Goal: Task Accomplishment & Management: Use online tool/utility

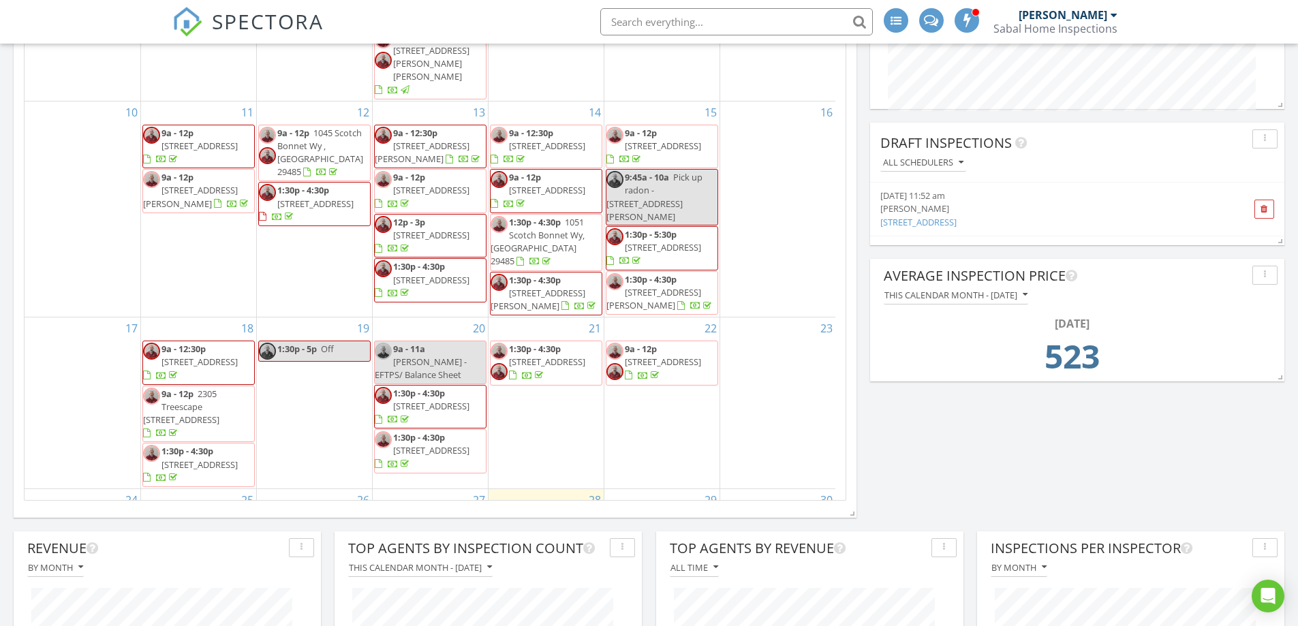
scroll to position [380, 0]
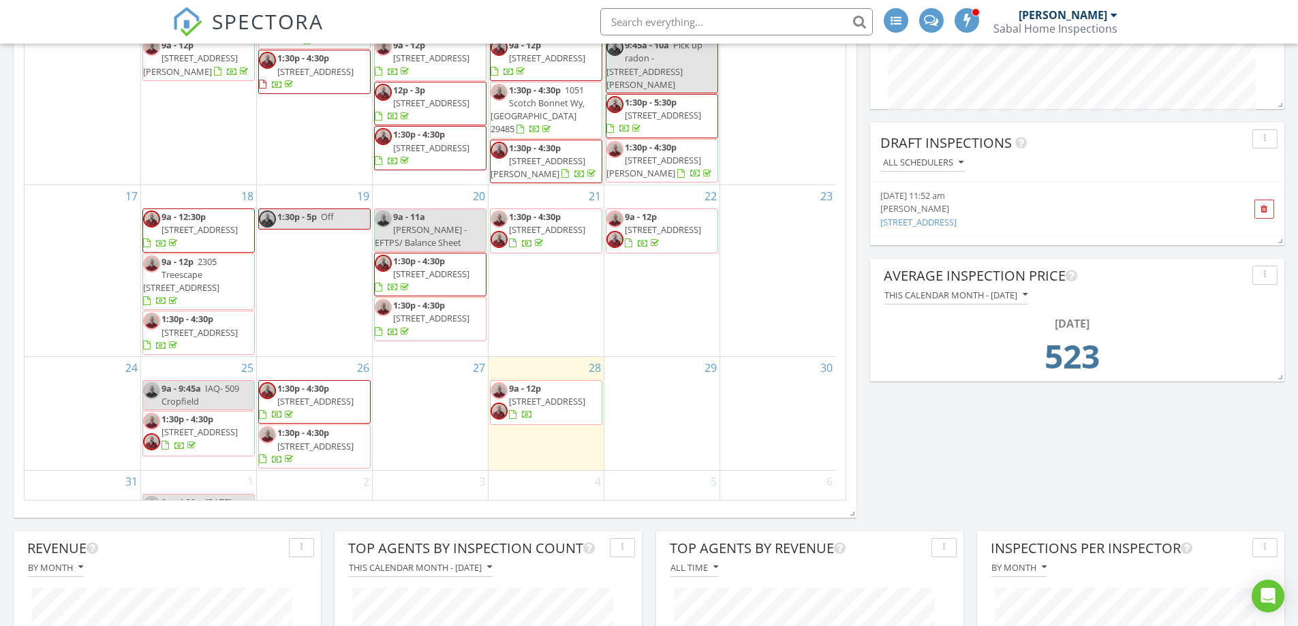
click at [555, 395] on span "1154 Island View Dr , Mount Pleasant 29464" at bounding box center [547, 401] width 76 height 12
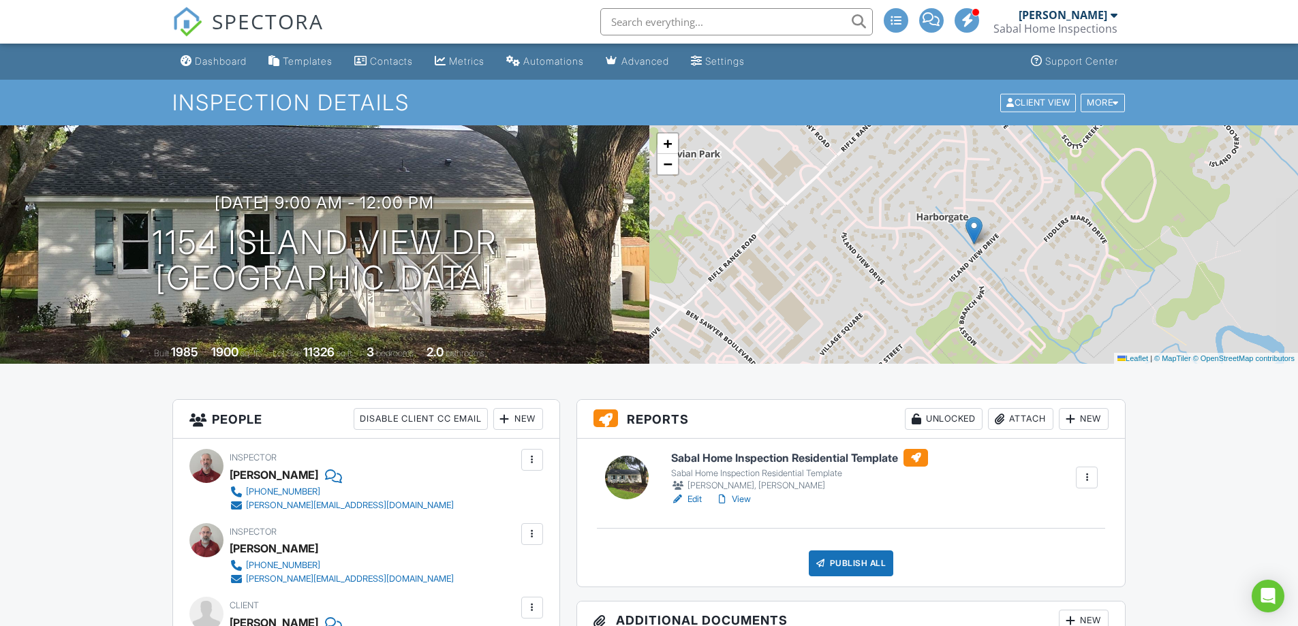
click at [716, 459] on h6 "Sabal Home Inspection Residential Template" at bounding box center [799, 458] width 257 height 18
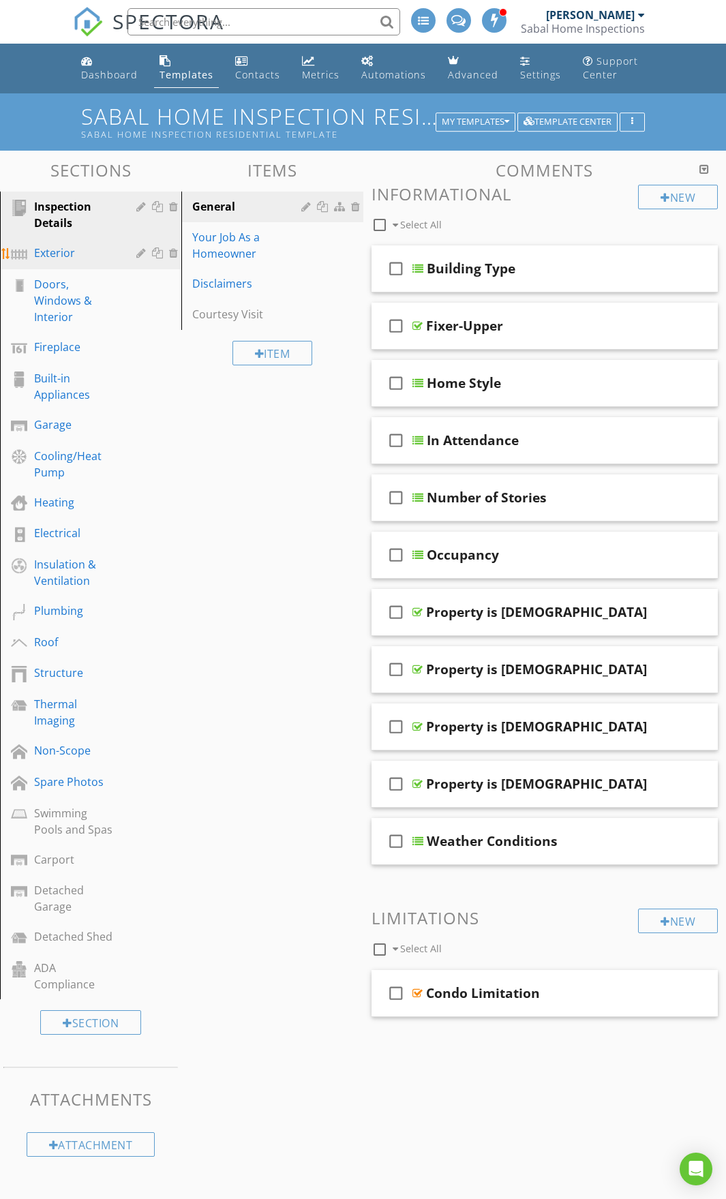
click at [84, 266] on link "Exterior" at bounding box center [92, 253] width 177 height 31
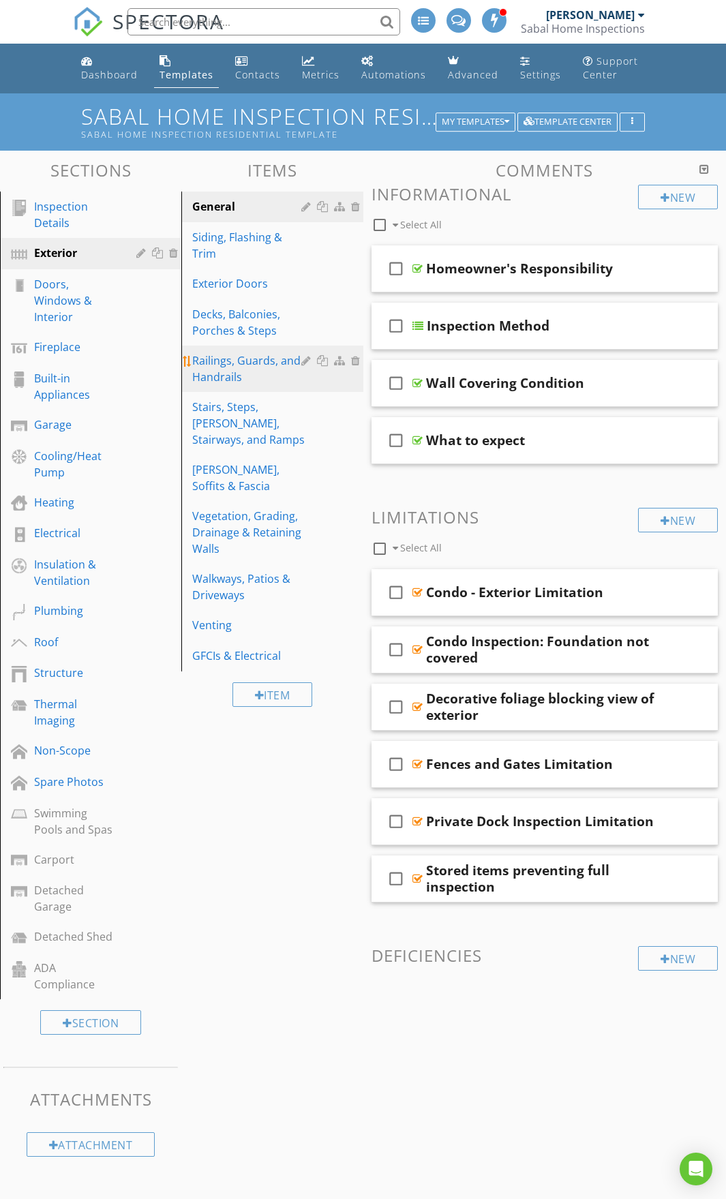
click at [273, 377] on div "Railings, Guards, and Handrails" at bounding box center [248, 368] width 112 height 33
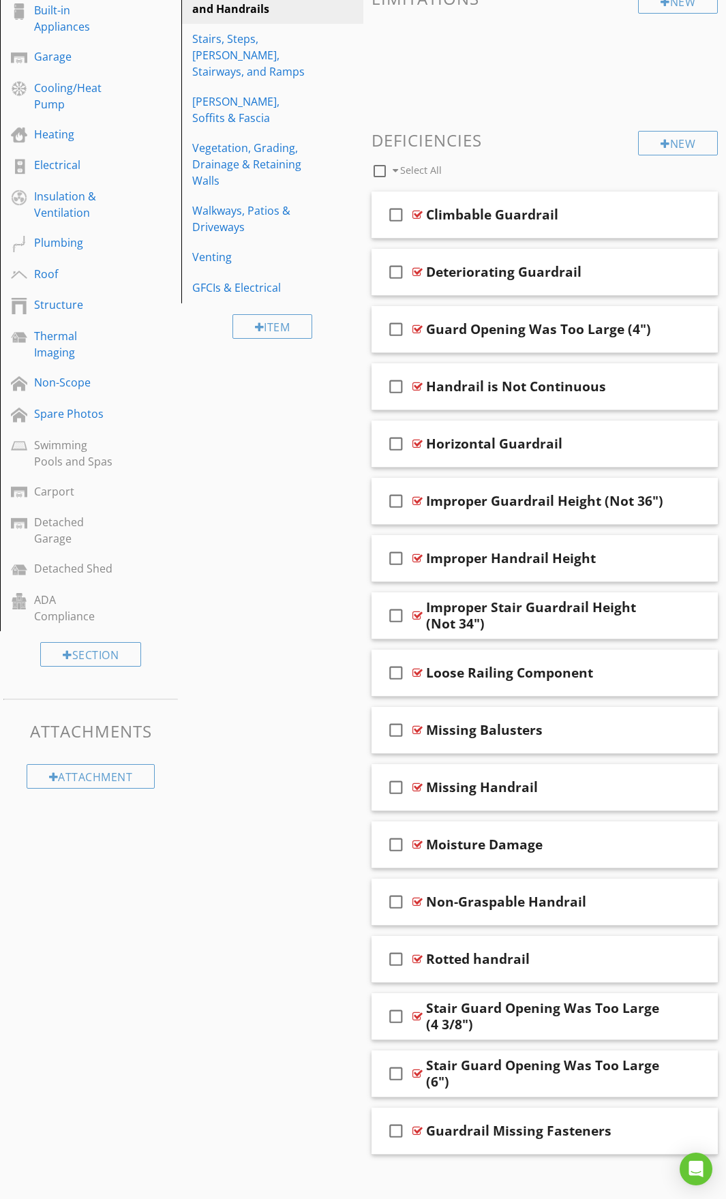
scroll to position [381, 0]
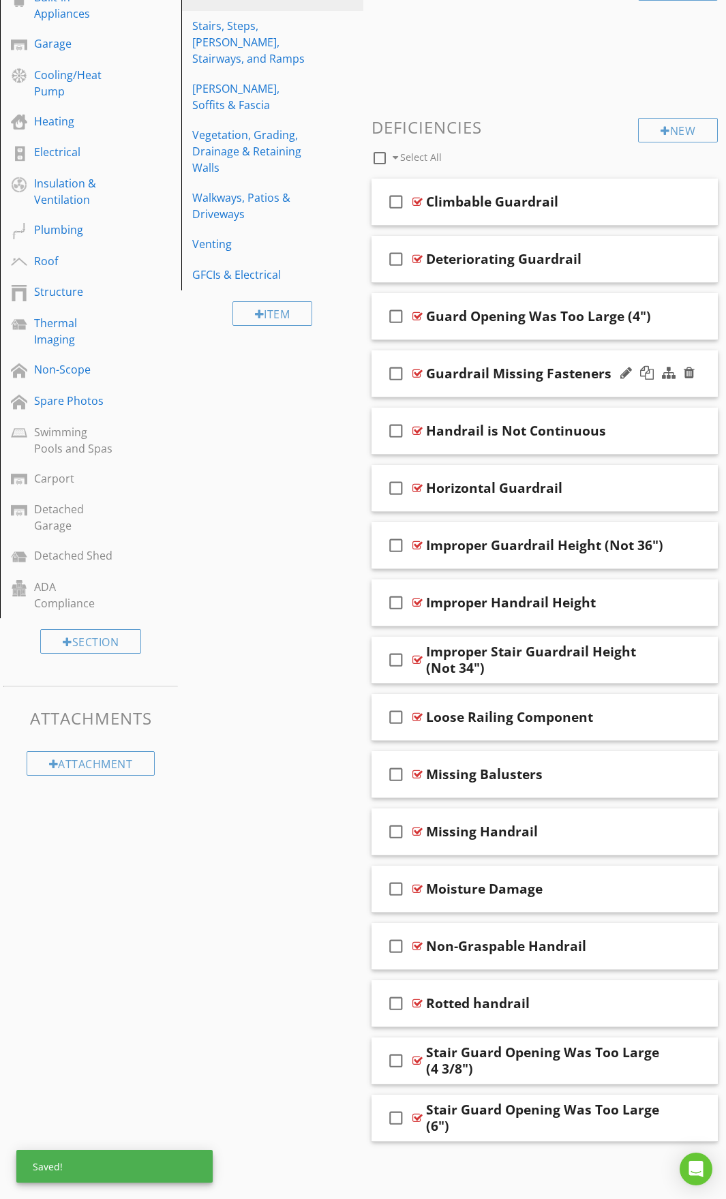
click at [454, 361] on div "check_box_outline_blank Guardrail Missing Fasteners" at bounding box center [544, 373] width 347 height 47
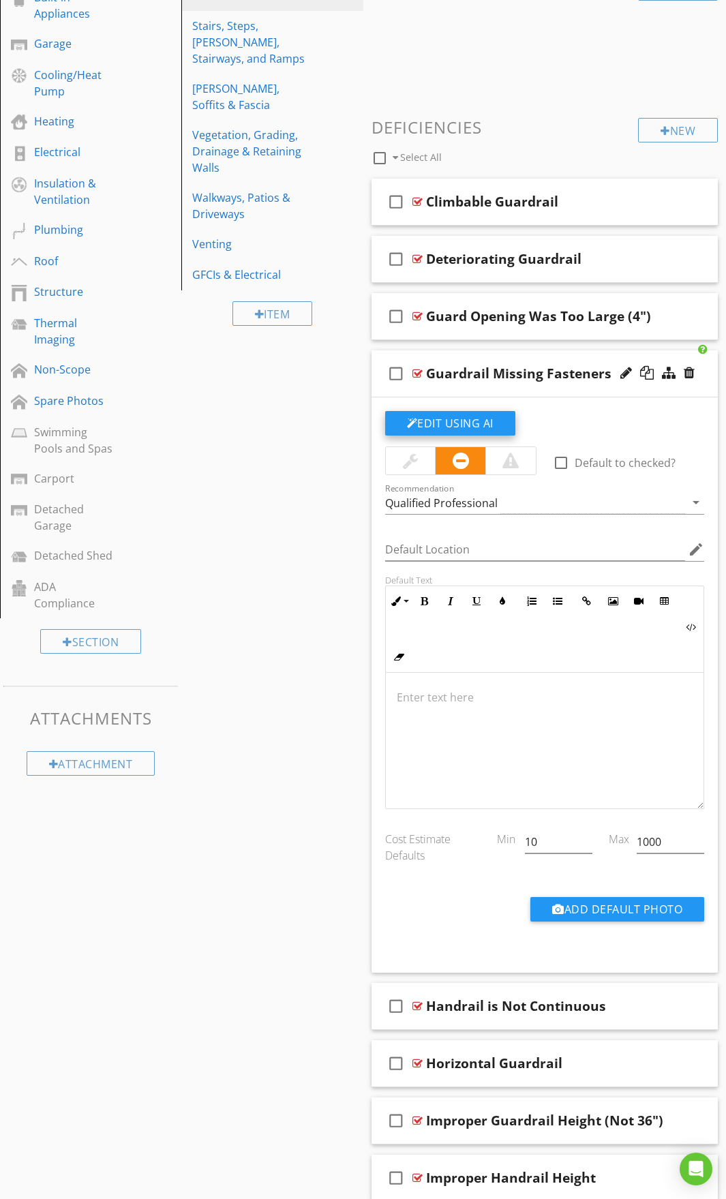
click at [442, 422] on button "Edit Using AI" at bounding box center [450, 423] width 130 height 25
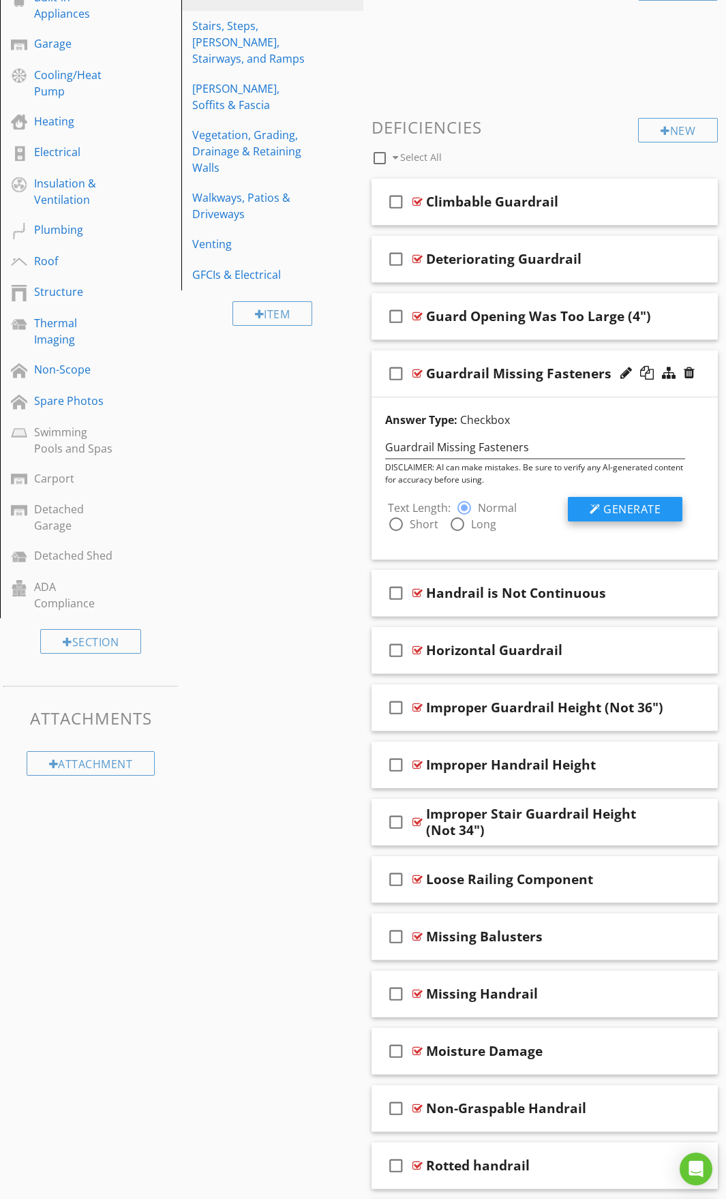
click at [604, 500] on button "Generate" at bounding box center [625, 509] width 114 height 25
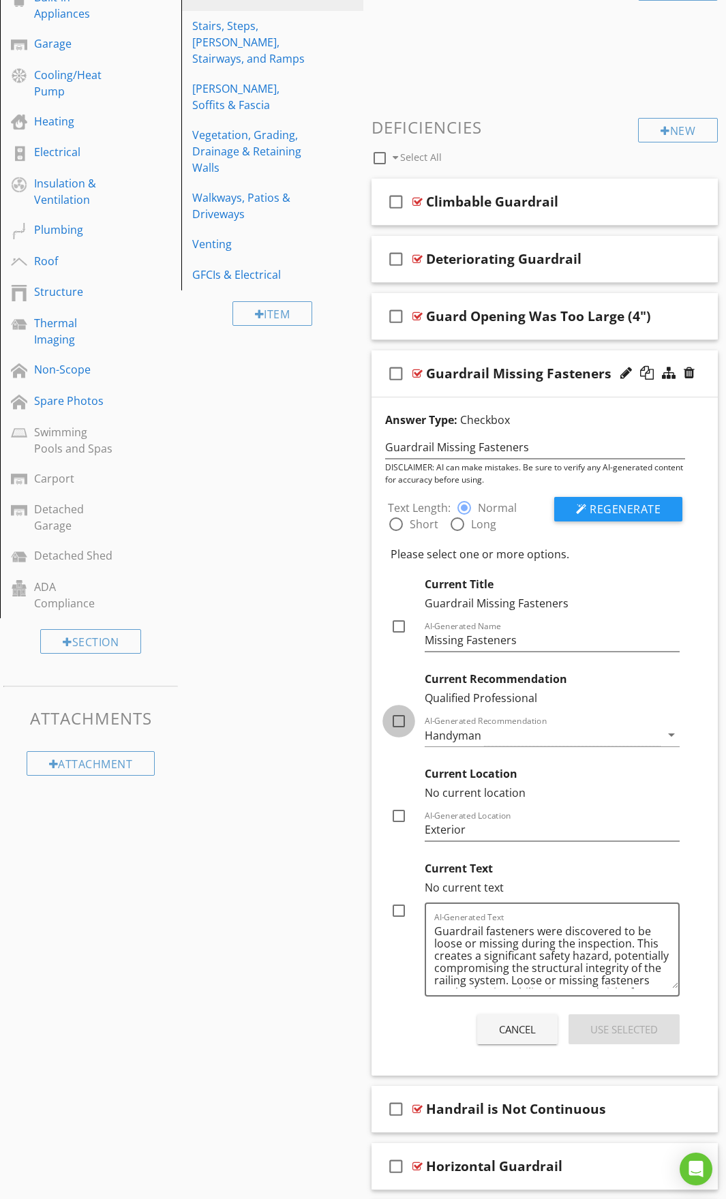
click at [401, 723] on div at bounding box center [398, 720] width 23 height 23
checkbox input "true"
click at [394, 812] on div at bounding box center [398, 815] width 23 height 23
checkbox input "true"
click at [400, 912] on div at bounding box center [398, 910] width 23 height 23
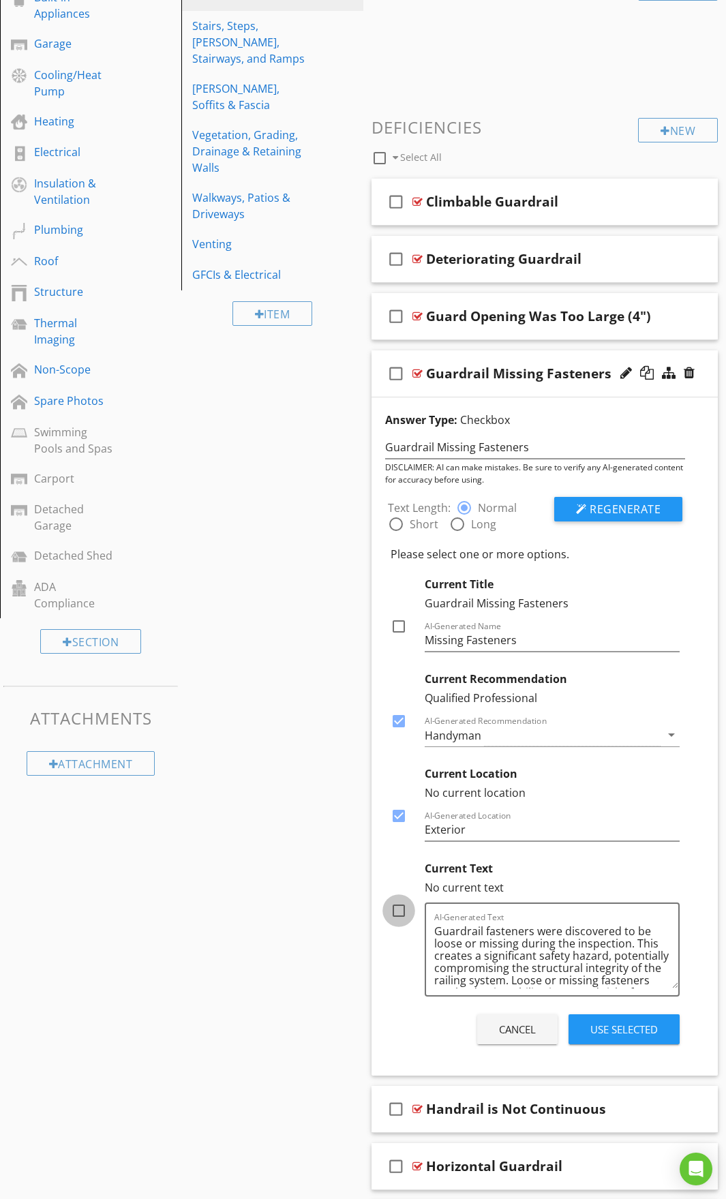
checkbox input "true"
click at [596, 1026] on div "Use Selected" at bounding box center [623, 1029] width 67 height 16
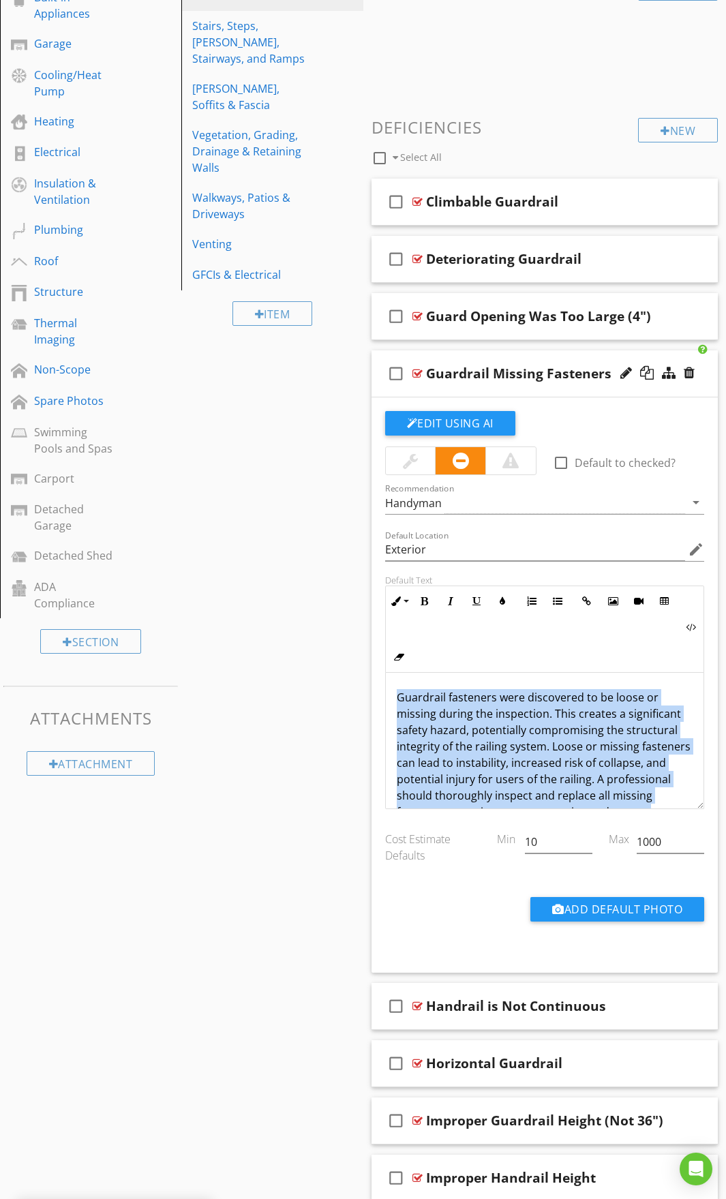
scroll to position [44, 0]
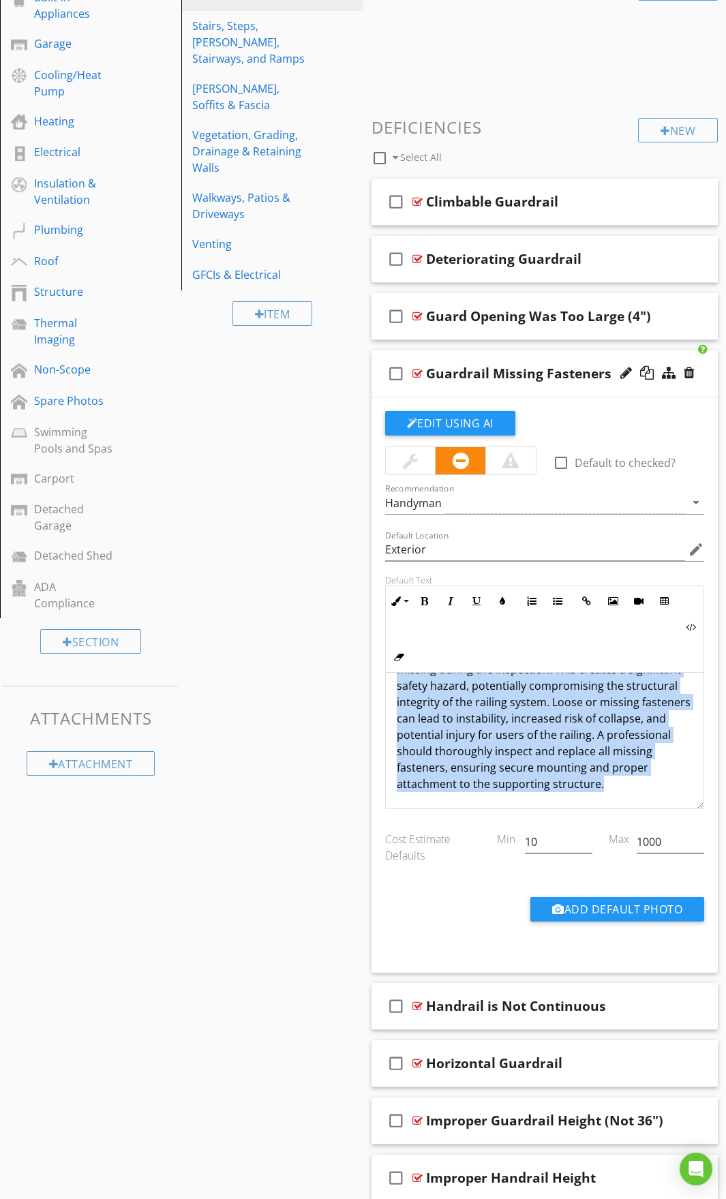
drag, startPoint x: 399, startPoint y: 690, endPoint x: 707, endPoint y: 812, distance: 330.7
click at [707, 812] on div "check_box_outline_blank Default to checked? Recommendation Handyman arrow_drop_…" at bounding box center [545, 678] width 336 height 534
copy p "Guardrail fasteners were discovered to be loose or missing during the inspectio…"
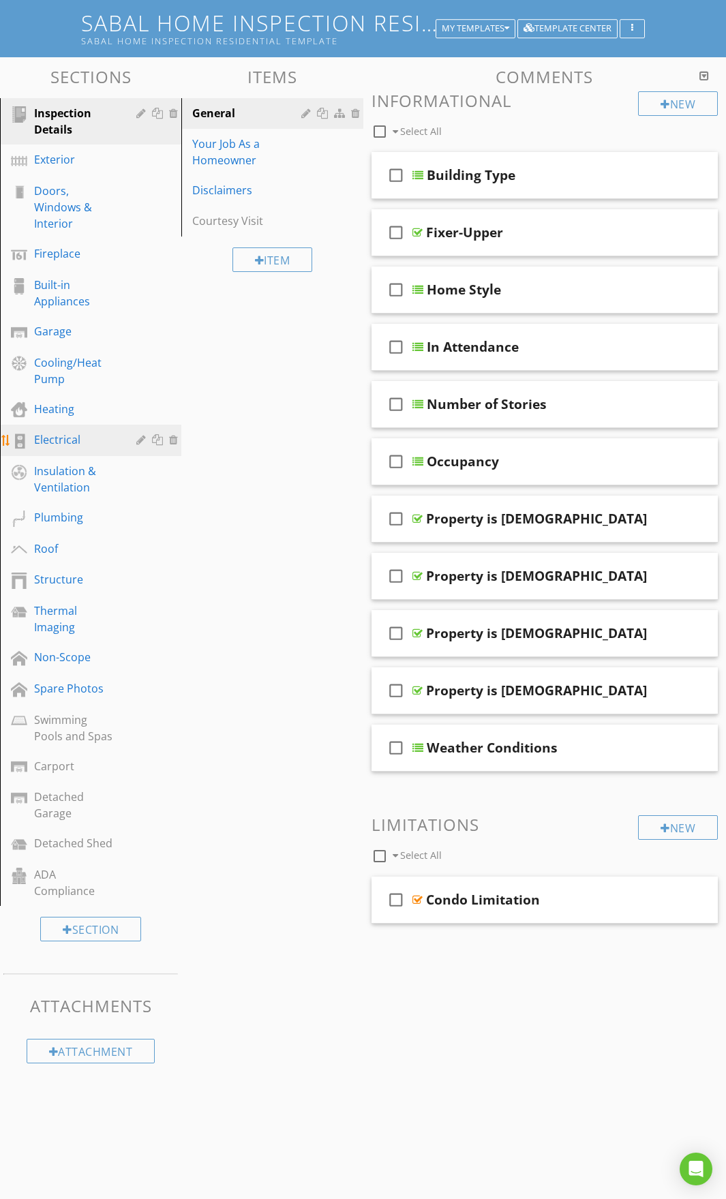
click at [70, 448] on div "Electrical" at bounding box center [101, 440] width 134 height 18
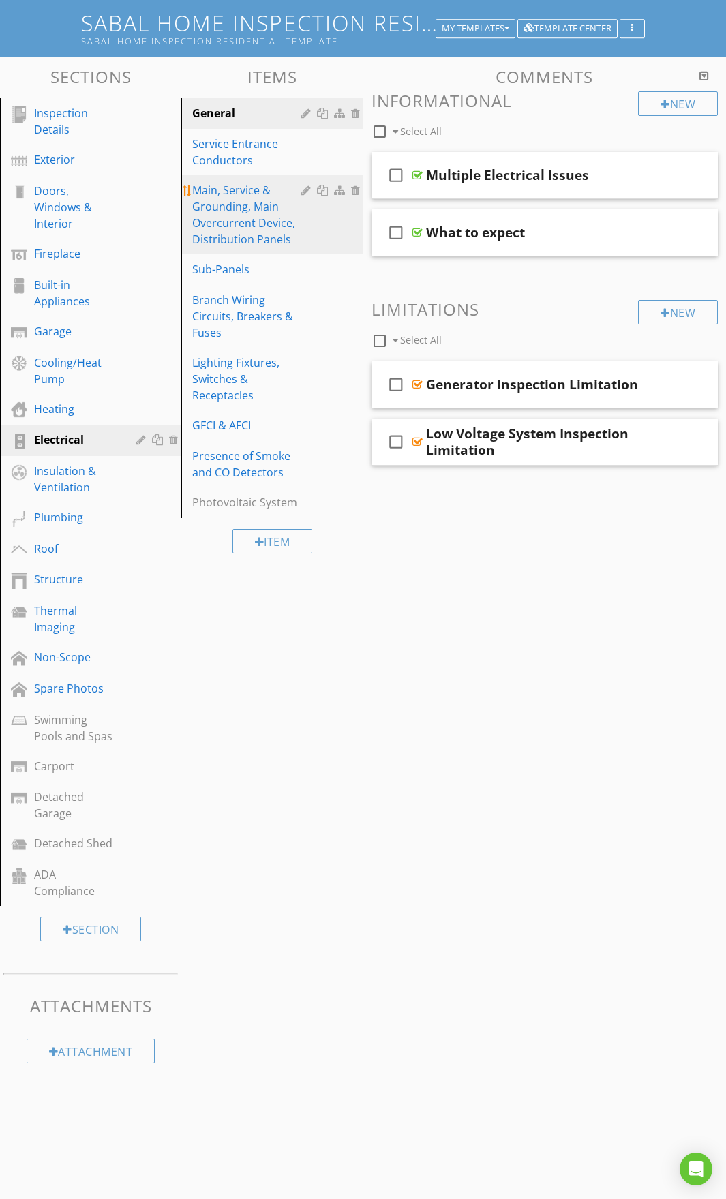
click at [258, 243] on div "Main, Service & Grounding, Main Overcurrent Device, Distribution Panels" at bounding box center [248, 214] width 112 height 65
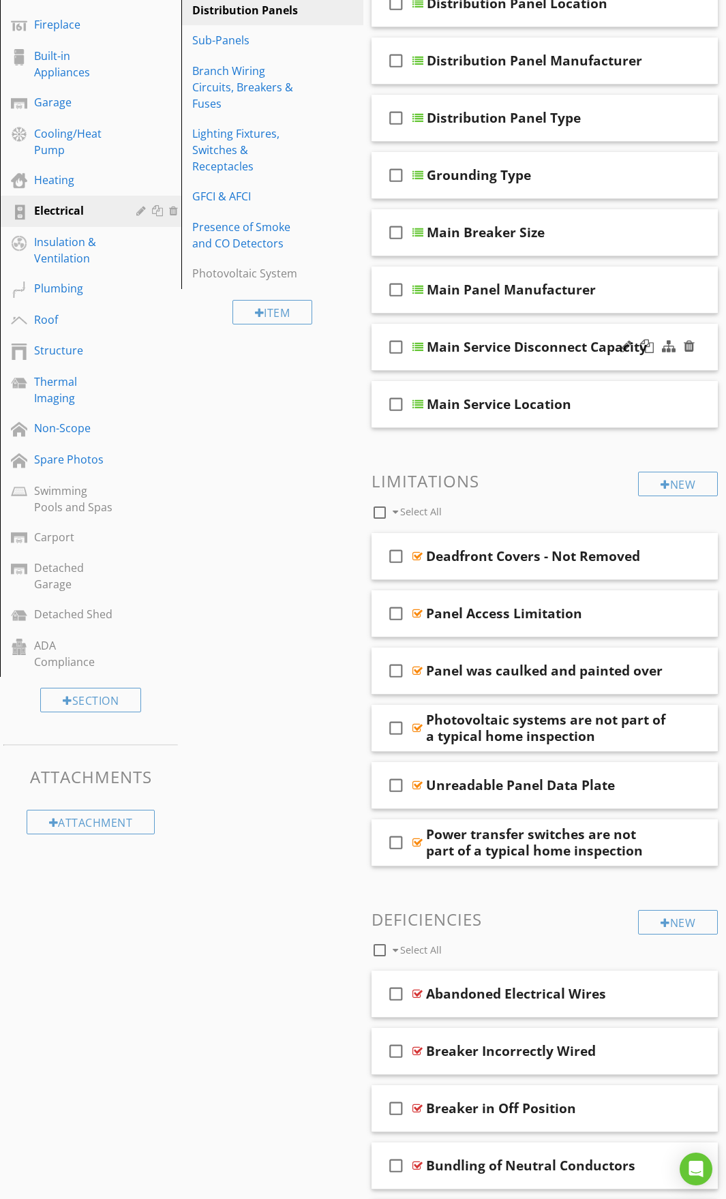
scroll to position [434, 0]
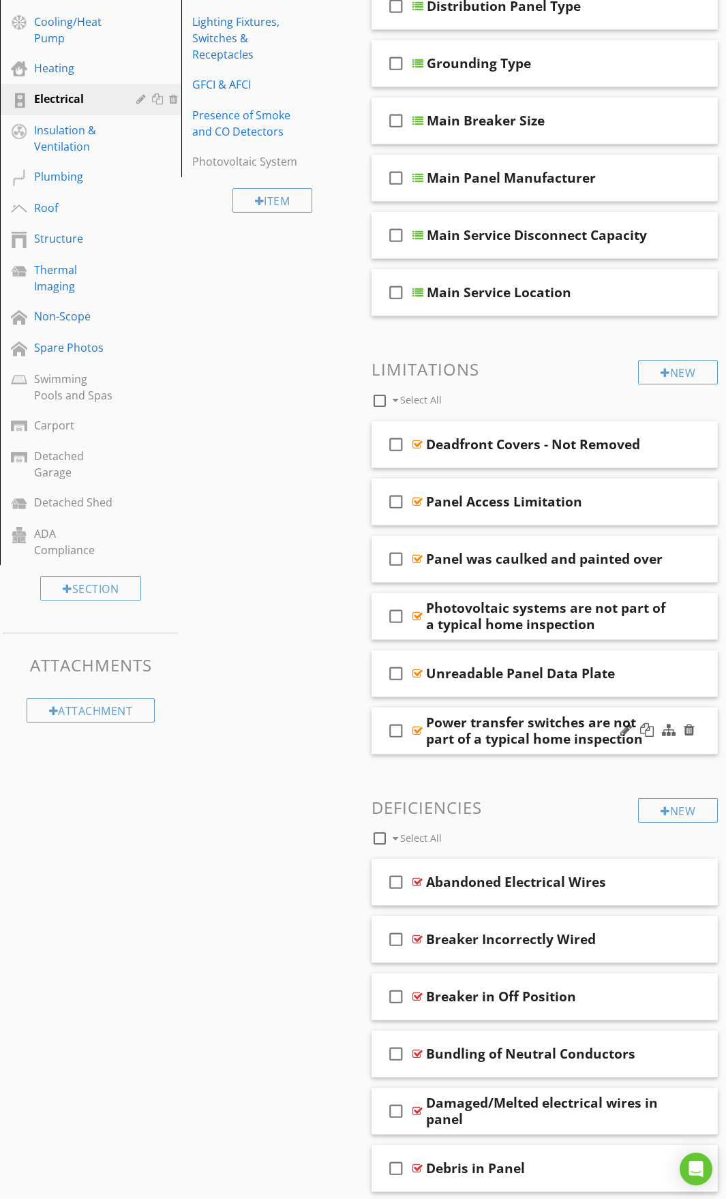
click at [517, 714] on div "Power transfer switches are not part of a typical home inspection" at bounding box center [545, 730] width 239 height 33
click at [609, 720] on div "Power transfer switches are not part of a typical home inspection" at bounding box center [545, 730] width 239 height 25
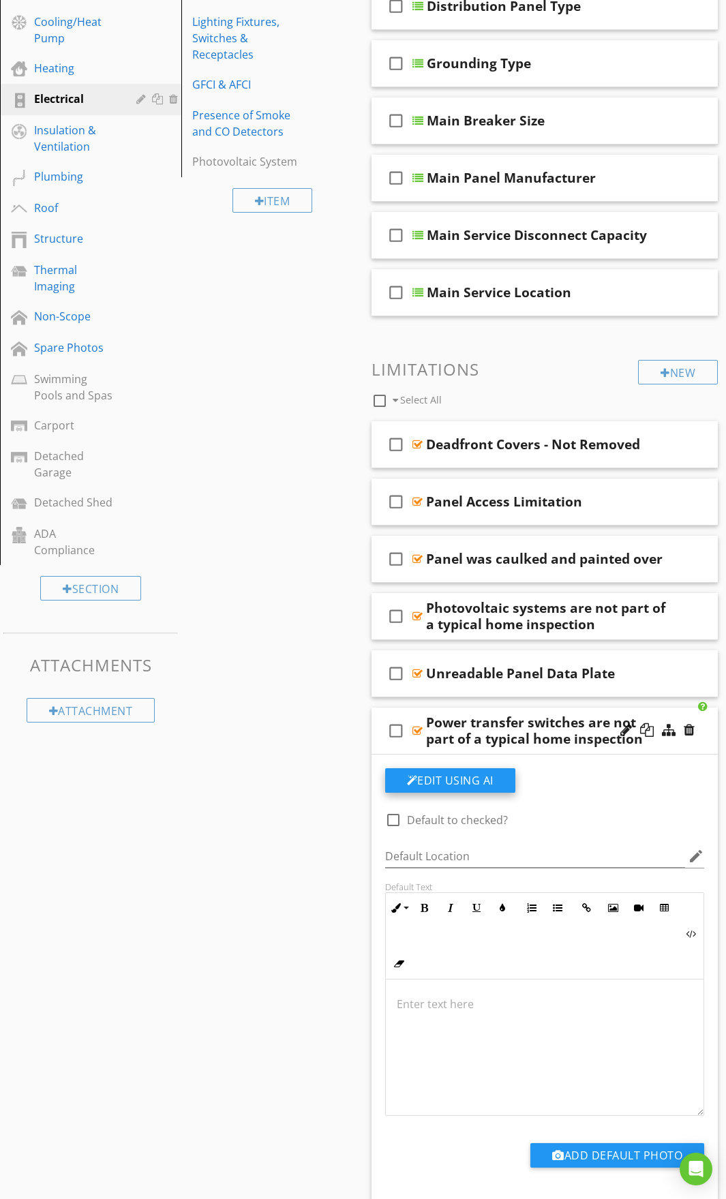
click at [488, 780] on button "Edit Using AI" at bounding box center [450, 780] width 130 height 25
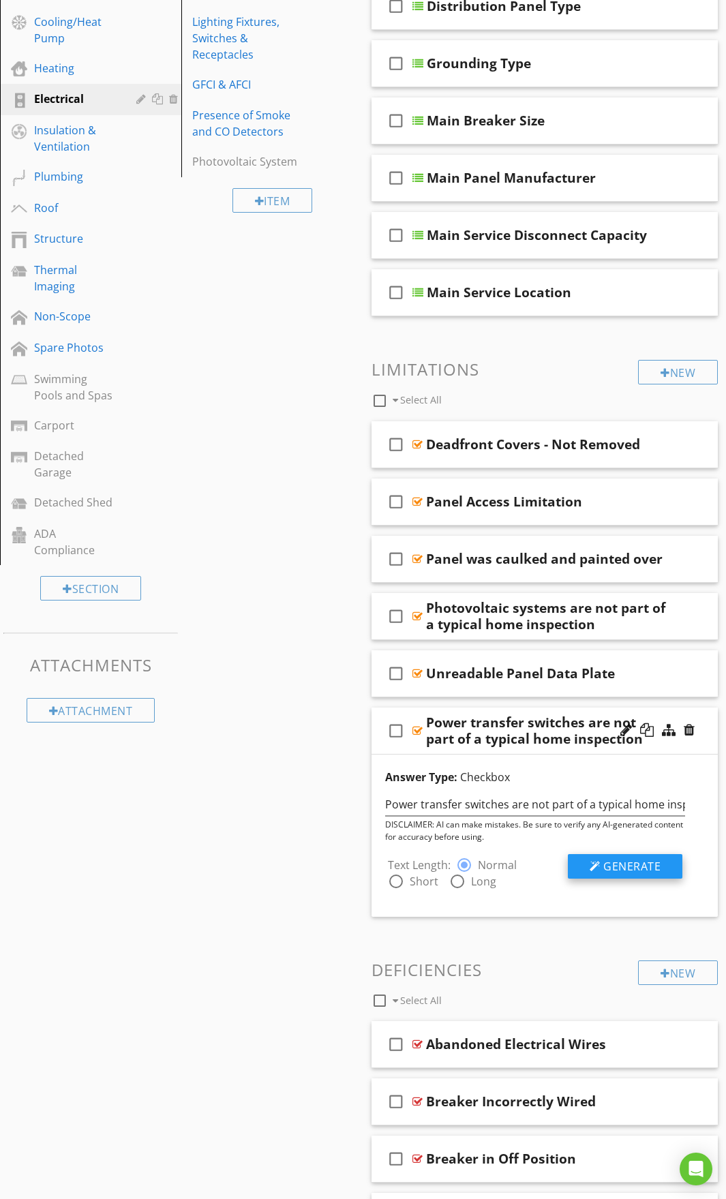
click at [609, 861] on span "Generate" at bounding box center [631, 866] width 57 height 15
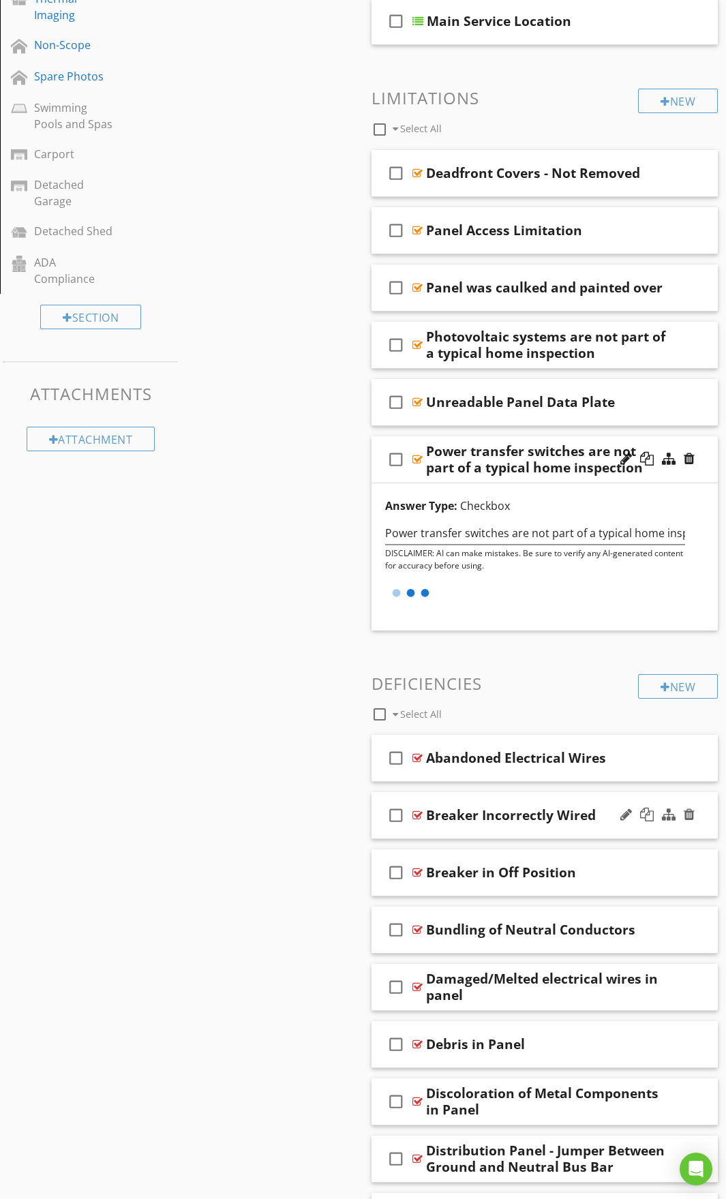
scroll to position [707, 0]
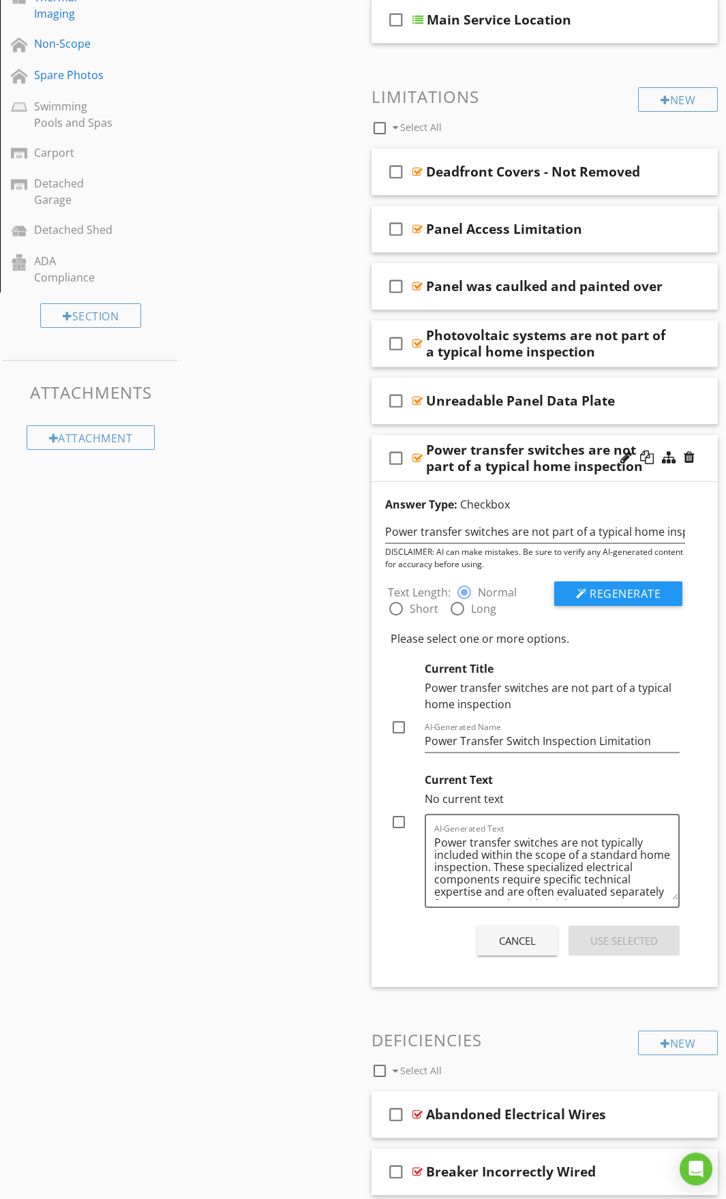
click at [407, 729] on div at bounding box center [398, 727] width 23 height 23
checkbox input "true"
click at [402, 819] on div at bounding box center [398, 821] width 23 height 23
checkbox input "true"
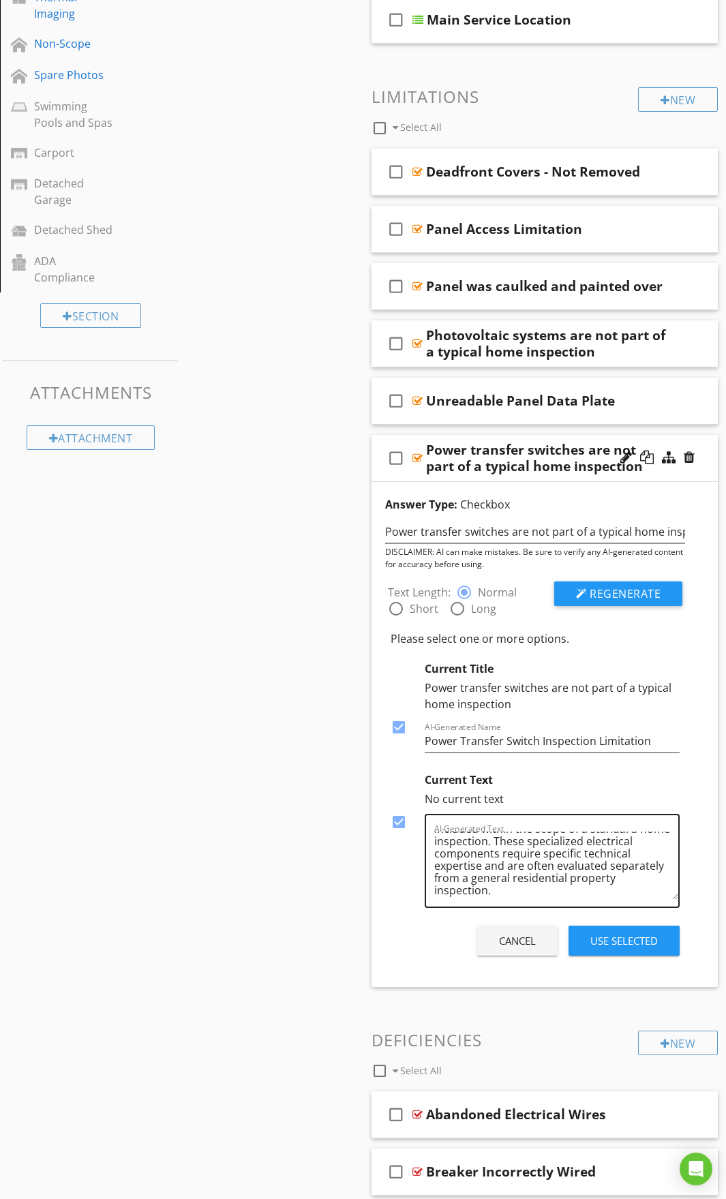
scroll to position [28, 0]
click at [598, 936] on div "Use Selected" at bounding box center [623, 941] width 67 height 16
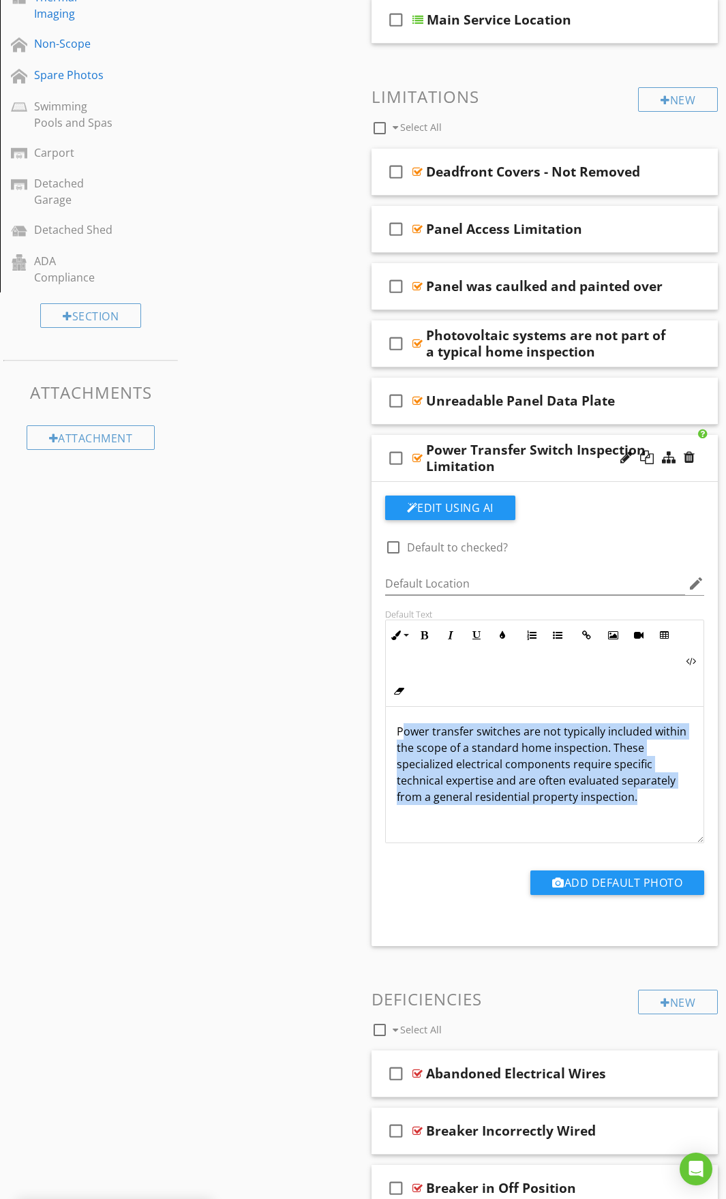
drag, startPoint x: 400, startPoint y: 729, endPoint x: 634, endPoint y: 806, distance: 246.1
click at [634, 806] on div "Power transfer switches are not typically included within the scope of a standa…" at bounding box center [545, 775] width 318 height 136
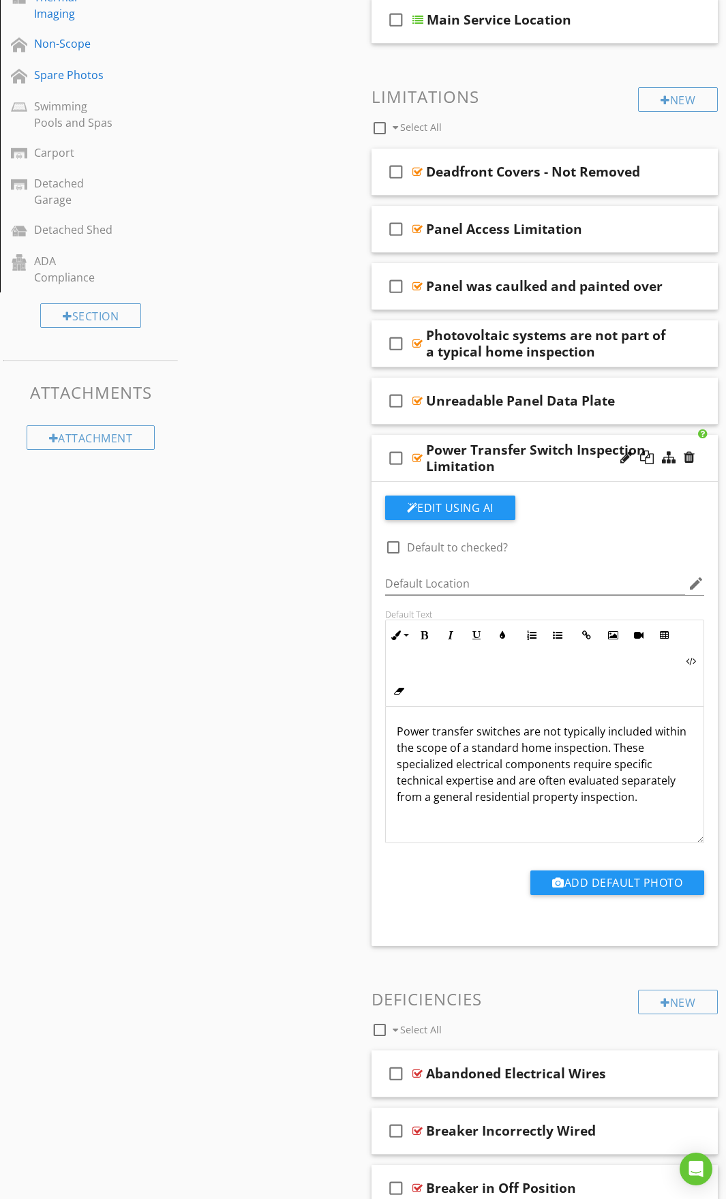
drag, startPoint x: 394, startPoint y: 726, endPoint x: 405, endPoint y: 732, distance: 12.8
click at [398, 730] on div "Power transfer switches are not typically included within the scope of a standa…" at bounding box center [545, 775] width 318 height 136
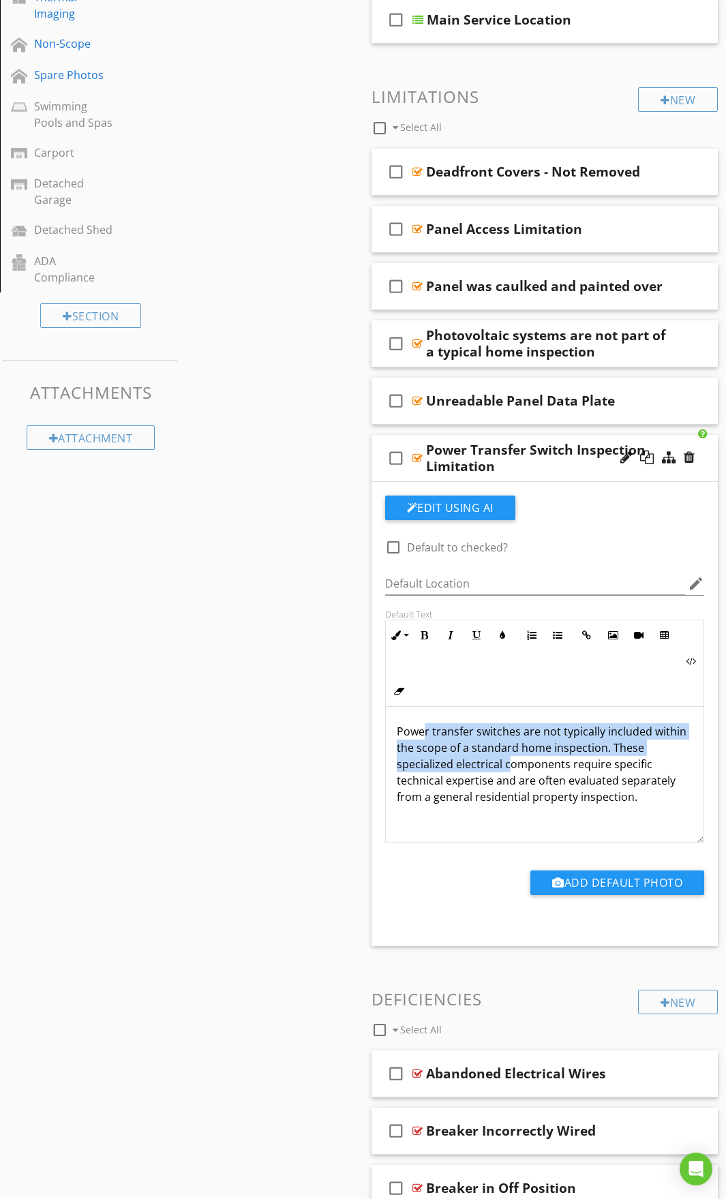
drag, startPoint x: 483, startPoint y: 759, endPoint x: 512, endPoint y: 769, distance: 30.8
click at [512, 769] on p "Power transfer switches are not typically included within the scope of a standa…" at bounding box center [545, 764] width 296 height 82
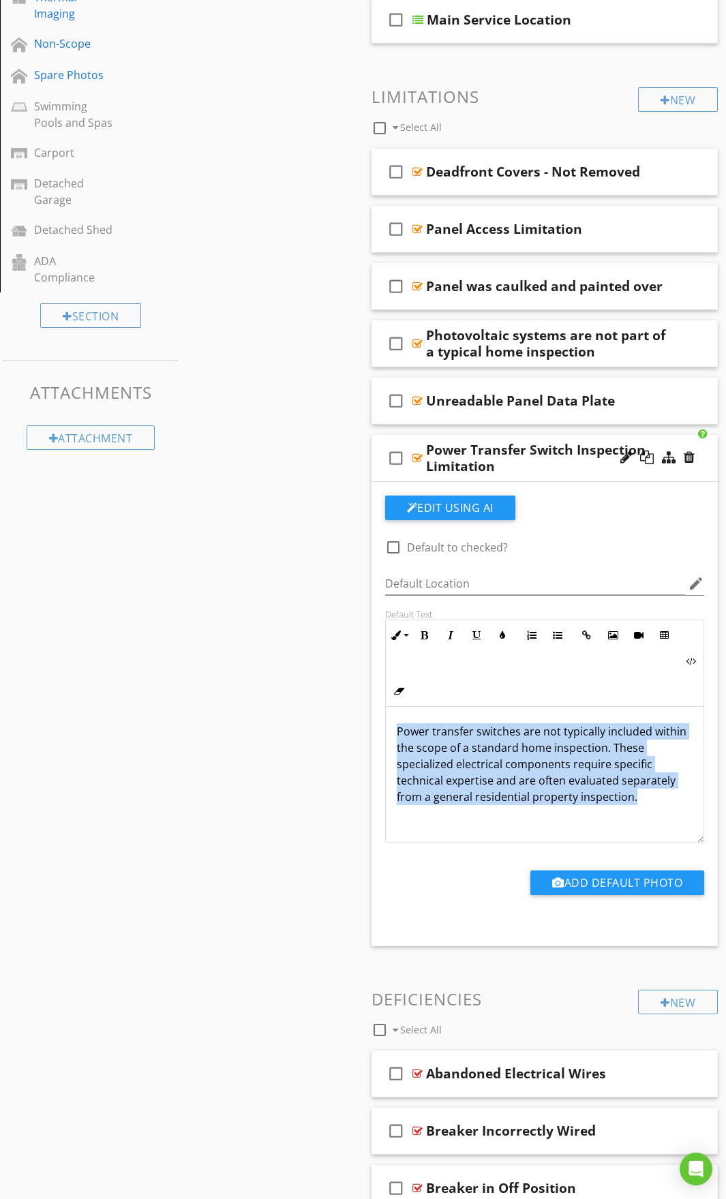
drag, startPoint x: 396, startPoint y: 729, endPoint x: 653, endPoint y: 801, distance: 266.9
click at [653, 801] on p "Power transfer switches are not typically included within the scope of a standa…" at bounding box center [545, 764] width 296 height 82
copy p "Power transfer switches are not typically included within the scope of a standa…"
drag, startPoint x: 363, startPoint y: 448, endPoint x: 552, endPoint y: 467, distance: 190.4
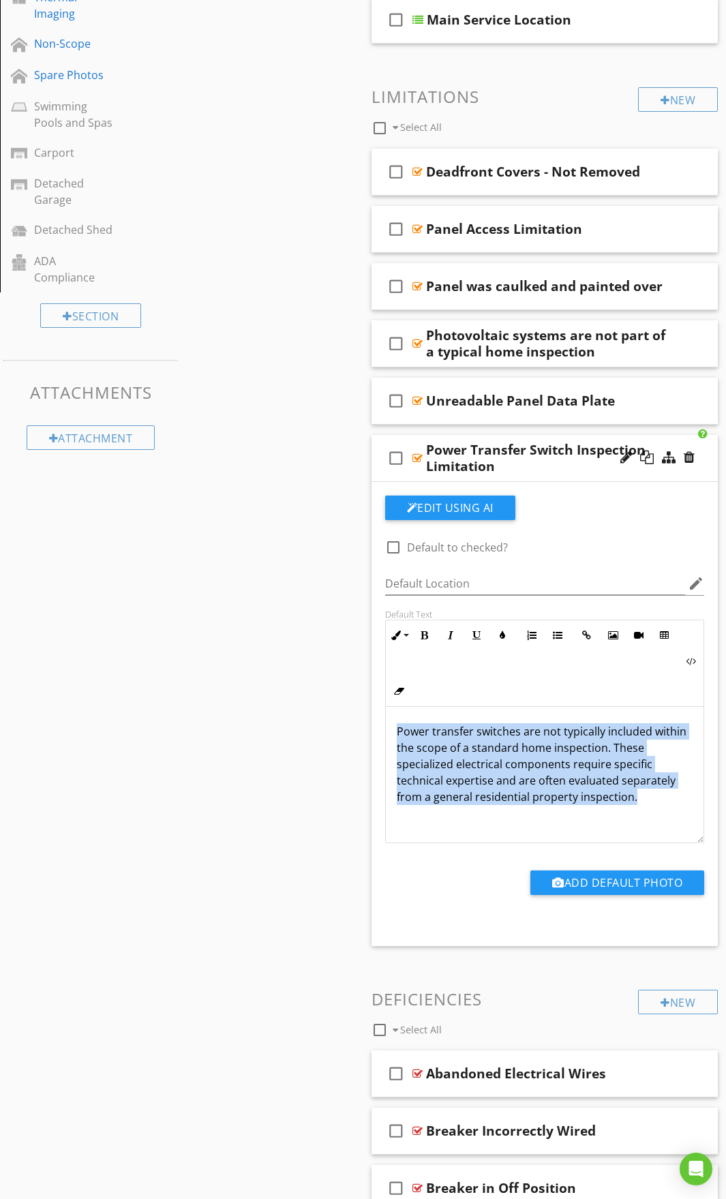
copy div "check_box_outline_blank Power Transfer Switch Inspection Limitation"
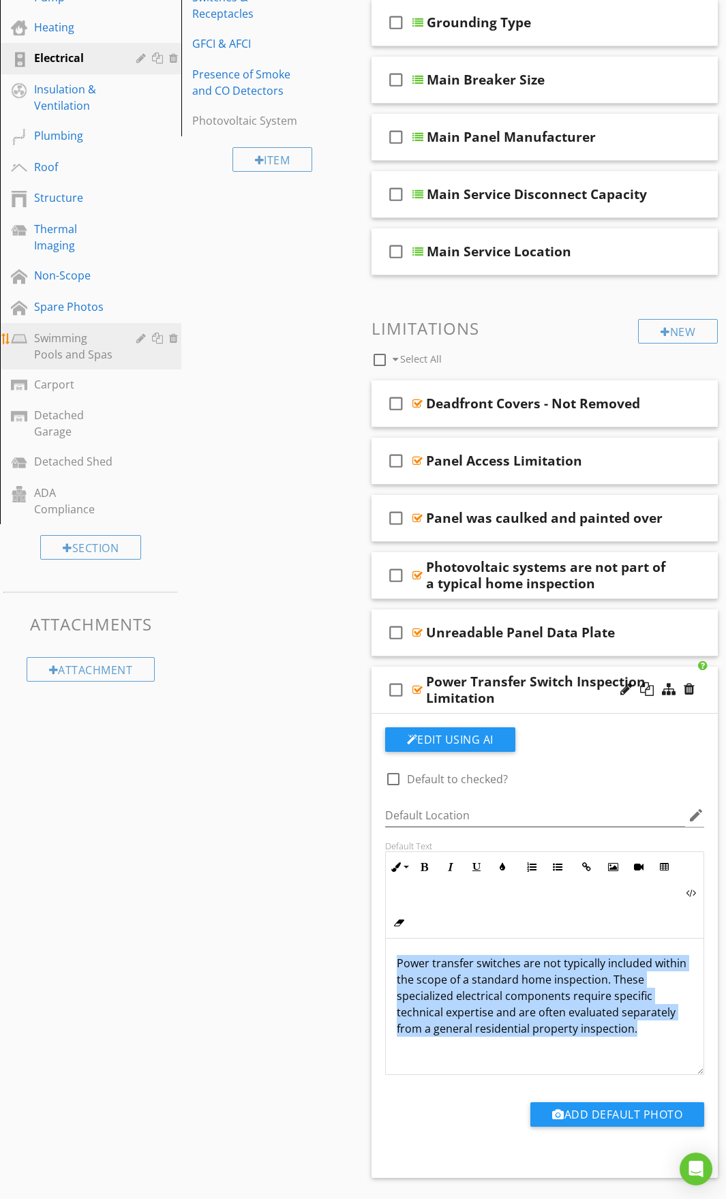
scroll to position [230, 0]
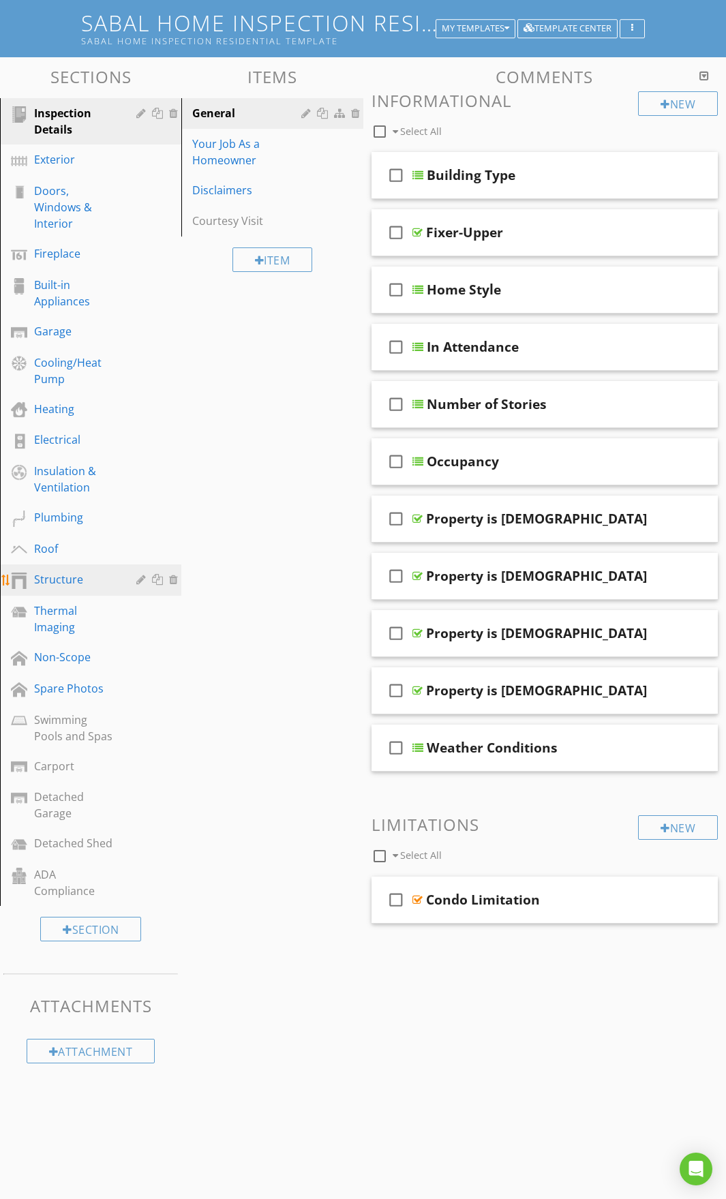
click at [61, 587] on div "Structure" at bounding box center [75, 579] width 82 height 16
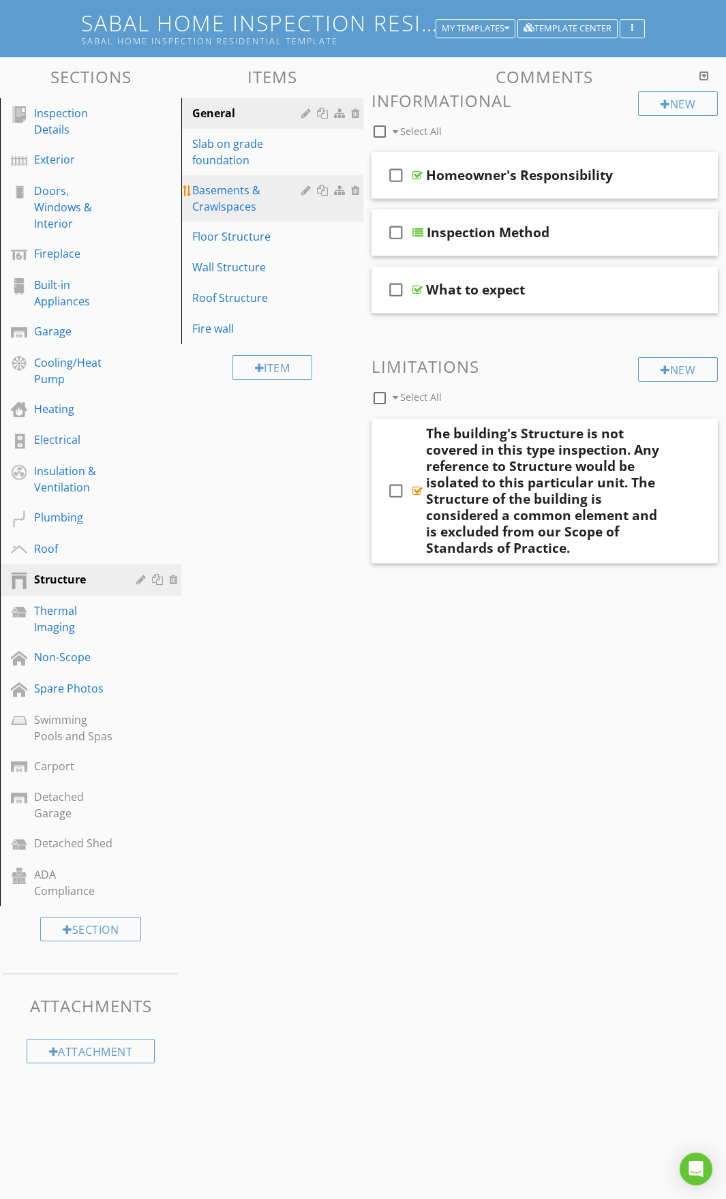
click at [259, 206] on div "Basements & Crawlspaces" at bounding box center [248, 198] width 112 height 33
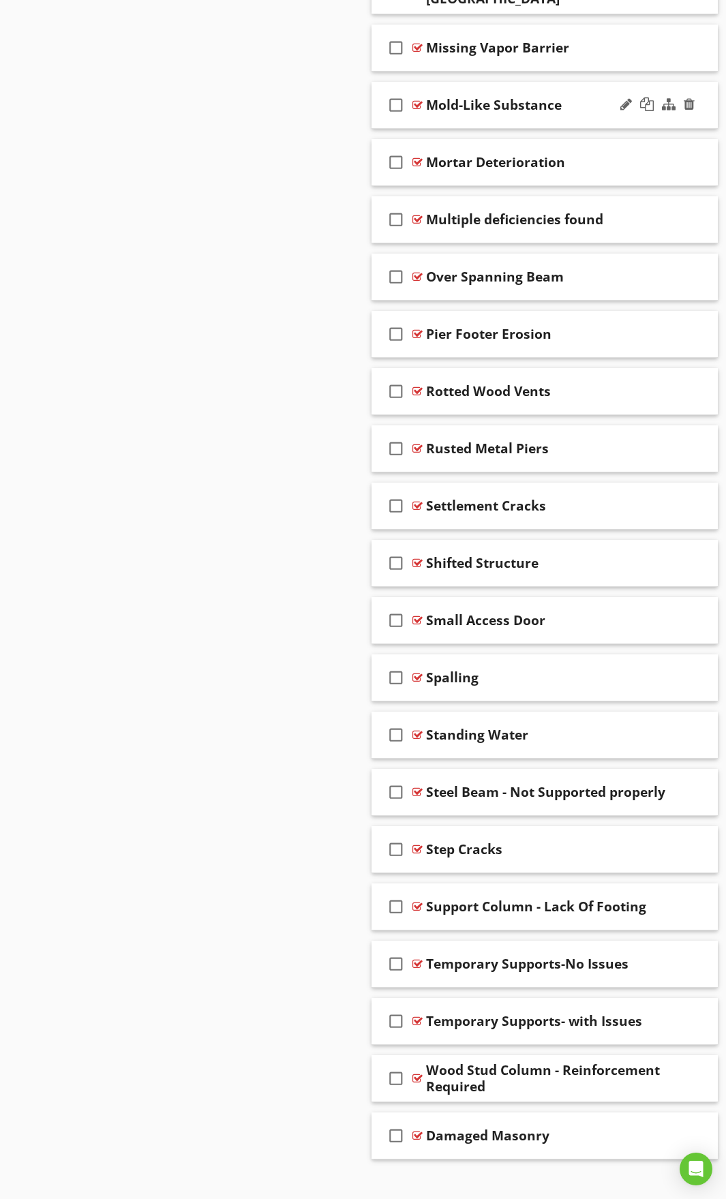
scroll to position [3118, 0]
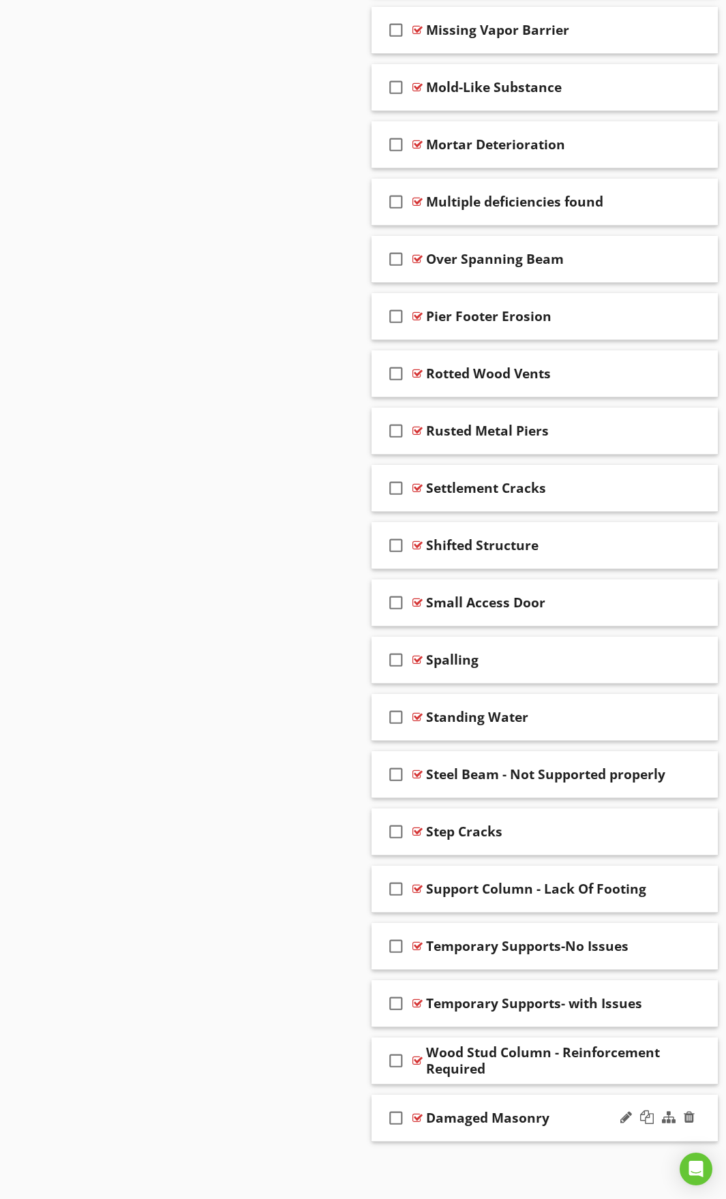
click at [498, 1099] on div "check_box_outline_blank Damaged Masonry" at bounding box center [544, 1117] width 347 height 47
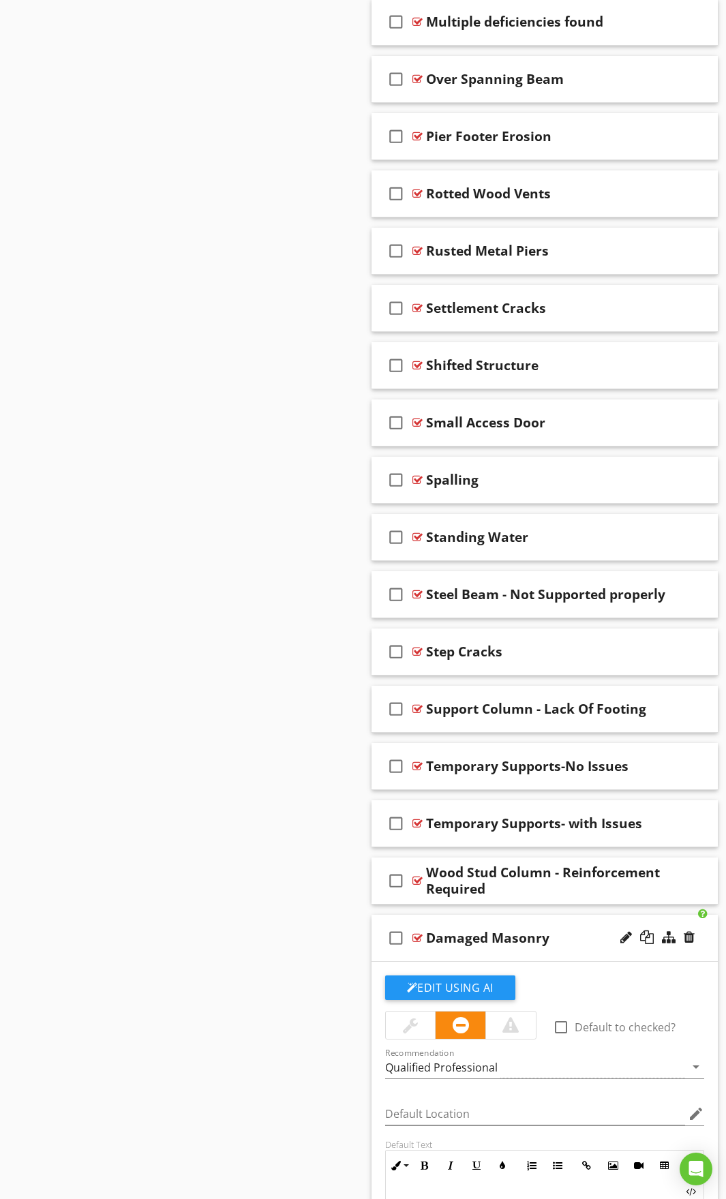
scroll to position [3458, 0]
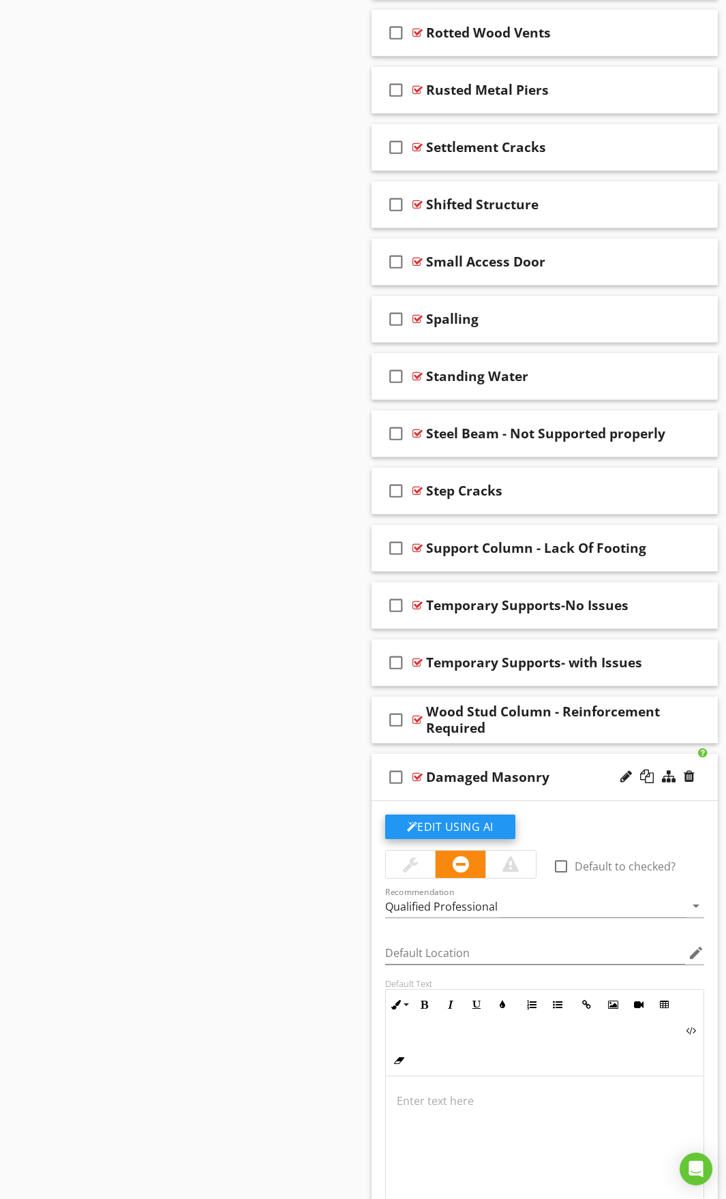
click at [448, 826] on button "Edit Using AI" at bounding box center [450, 826] width 130 height 25
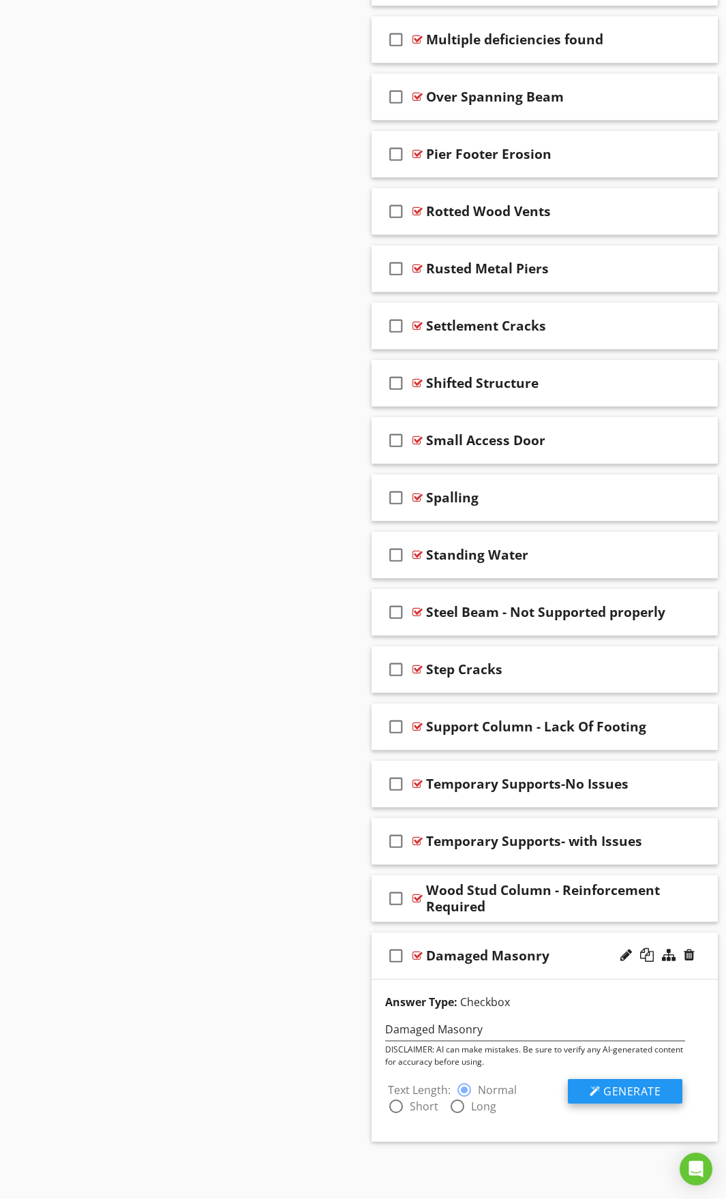
click at [627, 1083] on button "Generate" at bounding box center [625, 1091] width 114 height 25
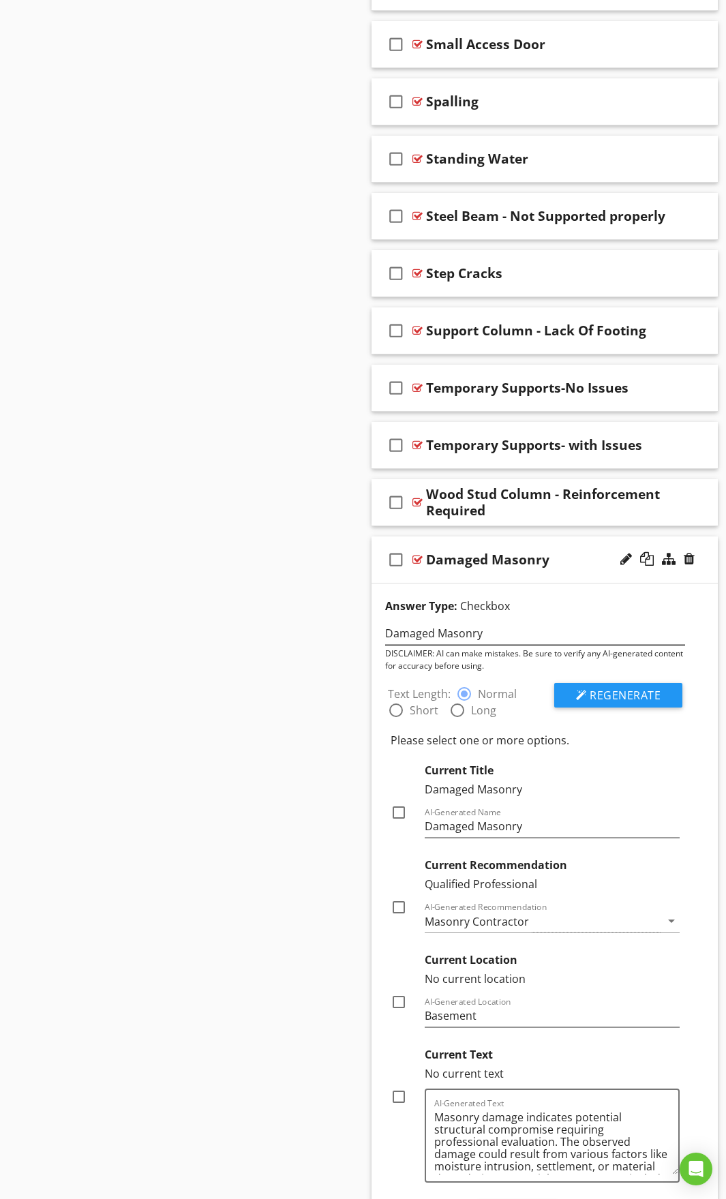
scroll to position [3757, 0]
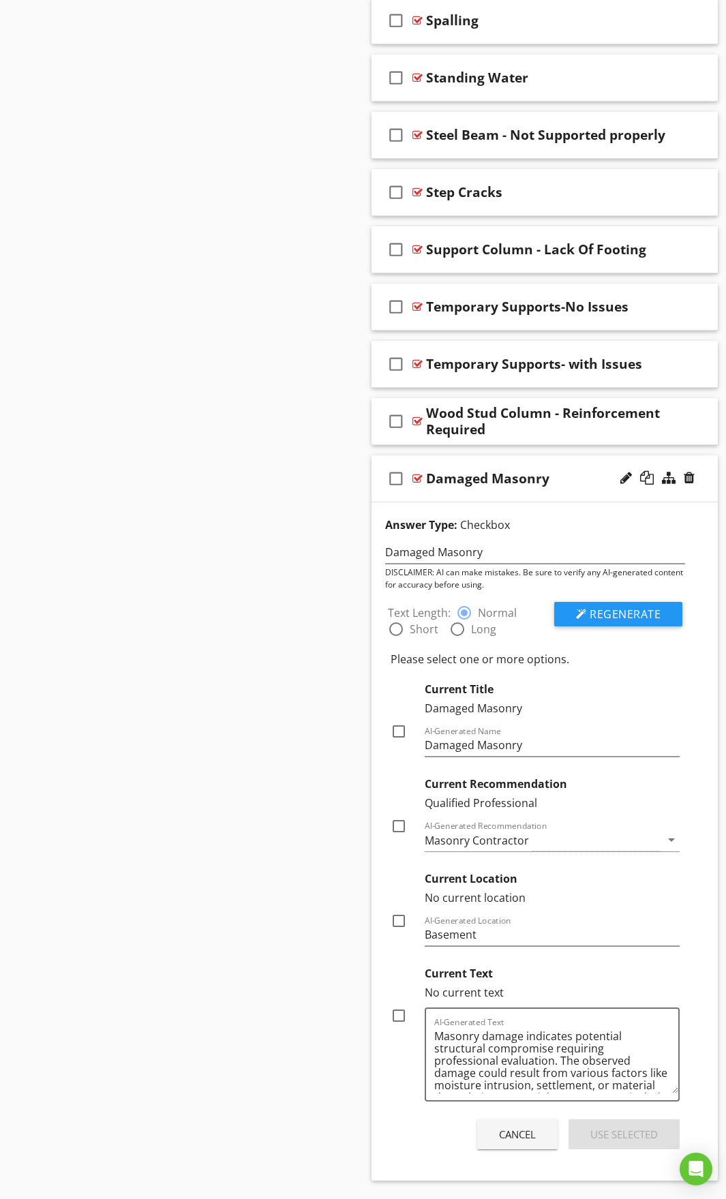
click at [403, 825] on div at bounding box center [398, 825] width 23 height 23
checkbox input "true"
click at [465, 932] on input "Basement" at bounding box center [553, 934] width 256 height 22
click at [482, 937] on input "Basement" at bounding box center [553, 934] width 256 height 22
click at [393, 1016] on div at bounding box center [398, 1015] width 23 height 23
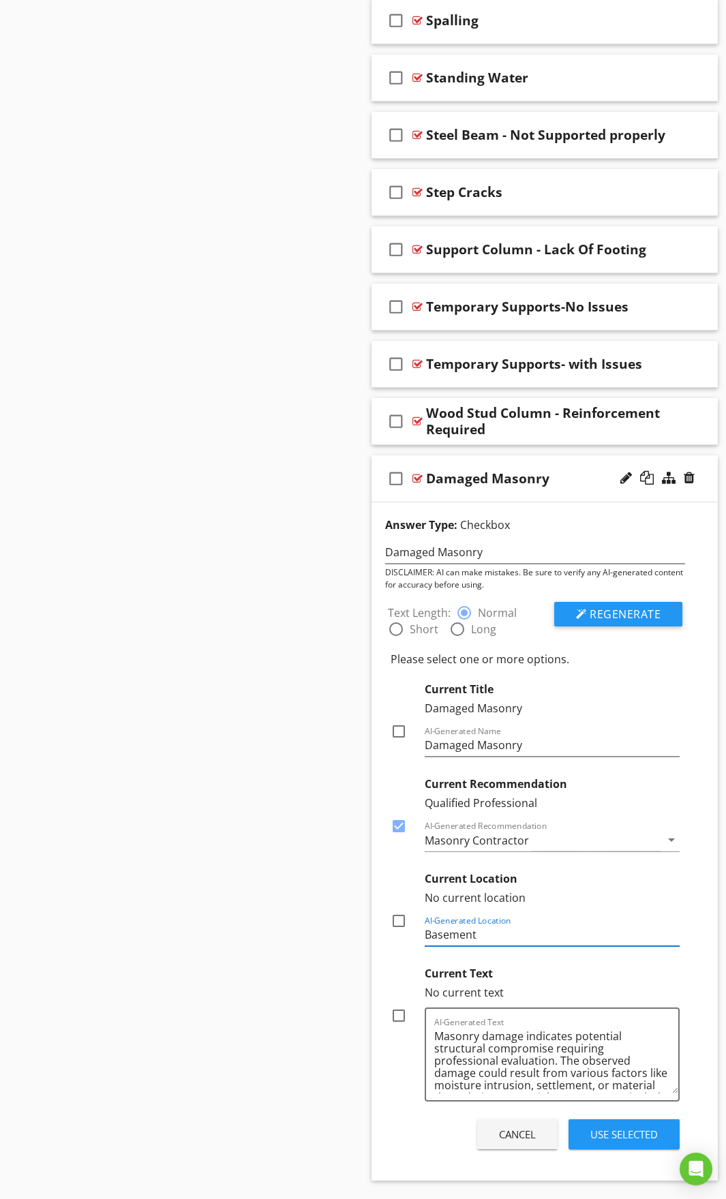
checkbox input "true"
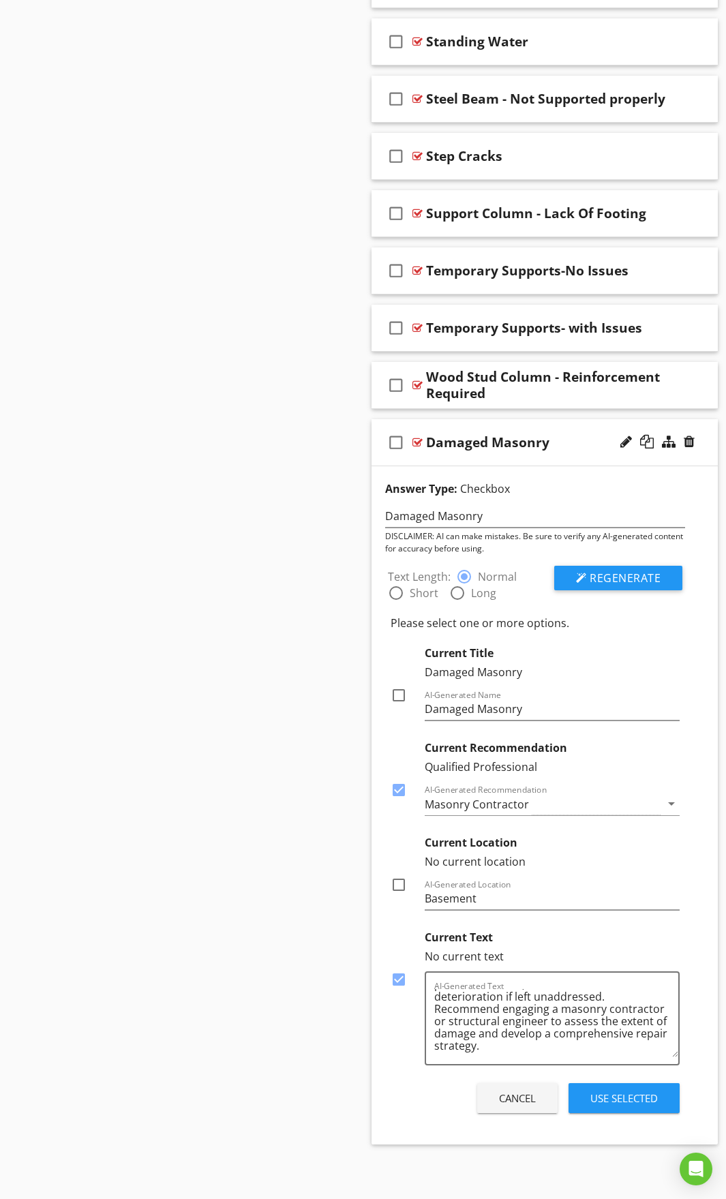
scroll to position [3796, 0]
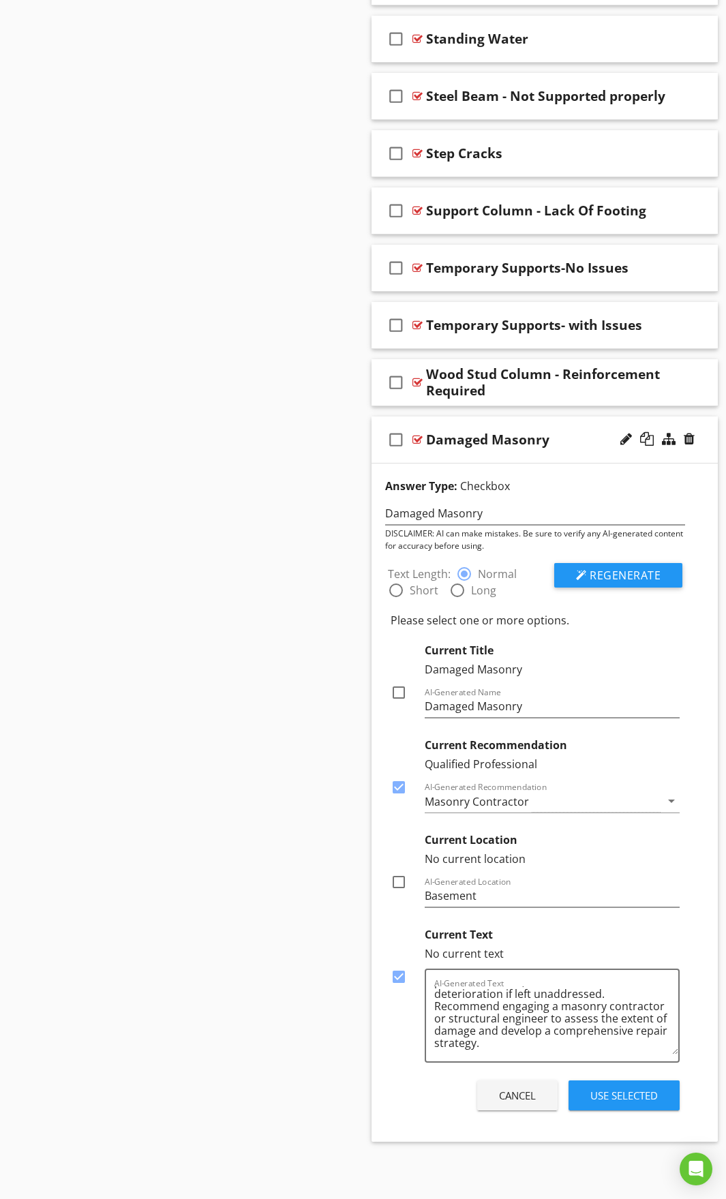
click at [613, 1090] on div "Use Selected" at bounding box center [623, 1096] width 67 height 16
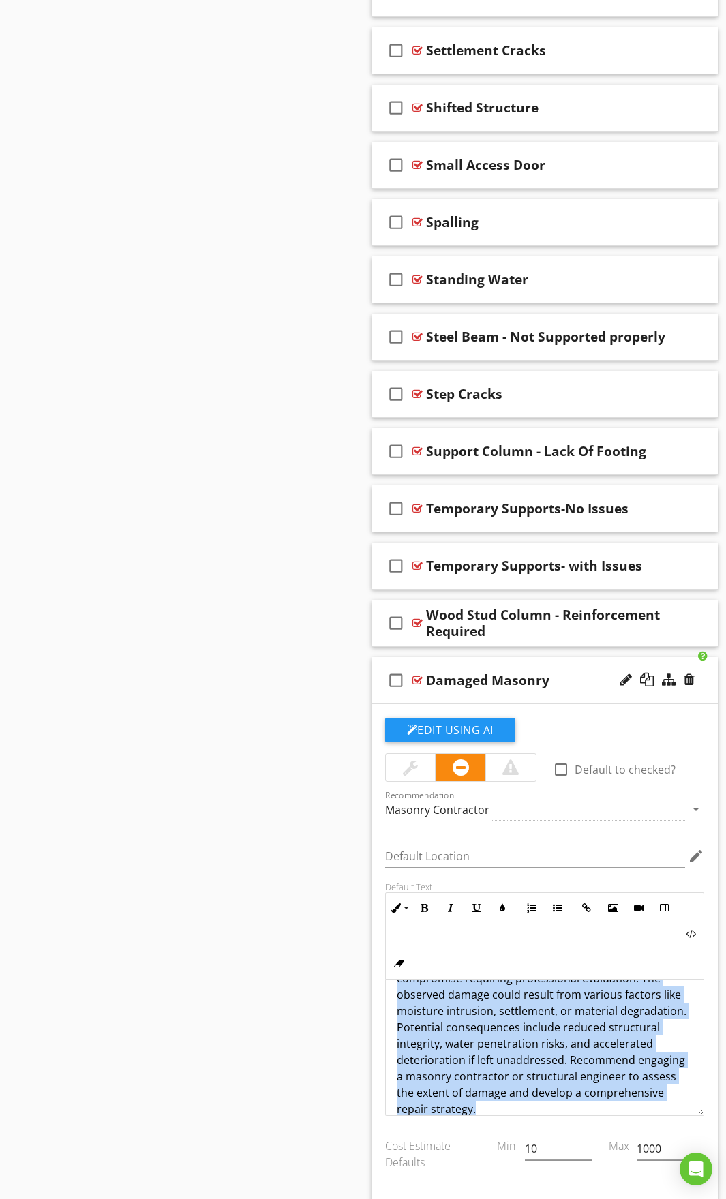
scroll to position [61, 0]
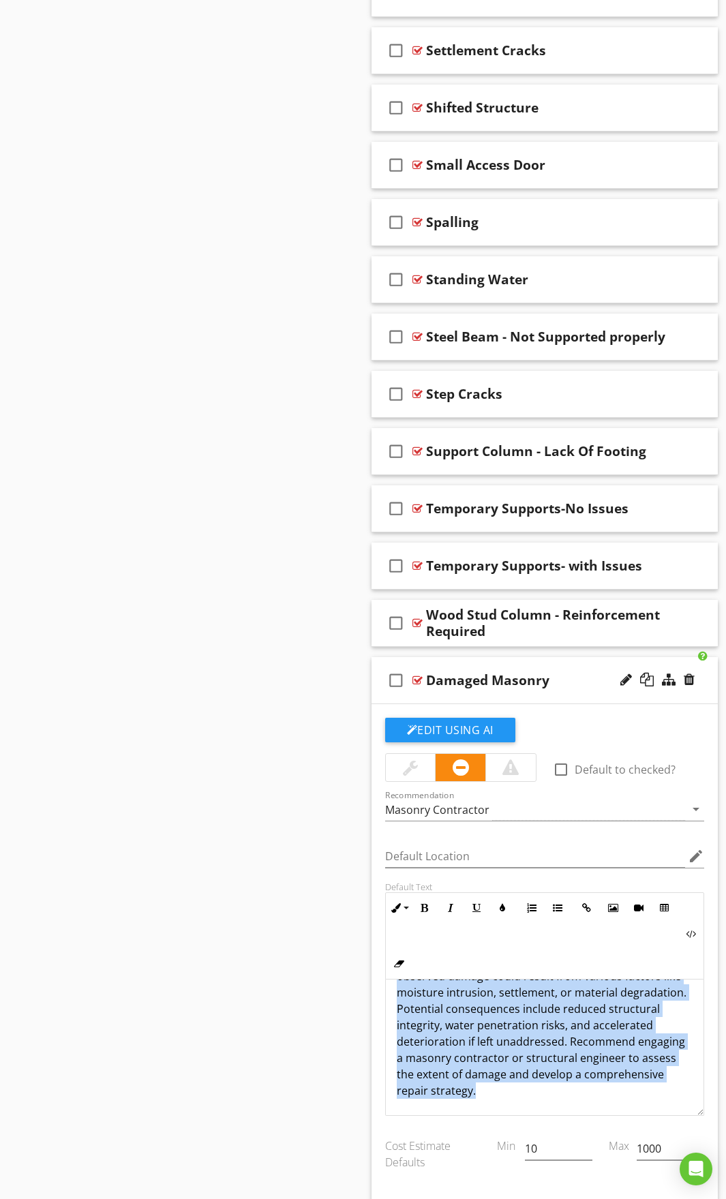
drag, startPoint x: 398, startPoint y: 1000, endPoint x: 693, endPoint y: 1105, distance: 313.4
click at [693, 1105] on div "Masonry damage indicates potential structural compromise requiring professional…" at bounding box center [545, 1047] width 320 height 136
copy p "Masonry damage indicates potential structural compromise requiring professional…"
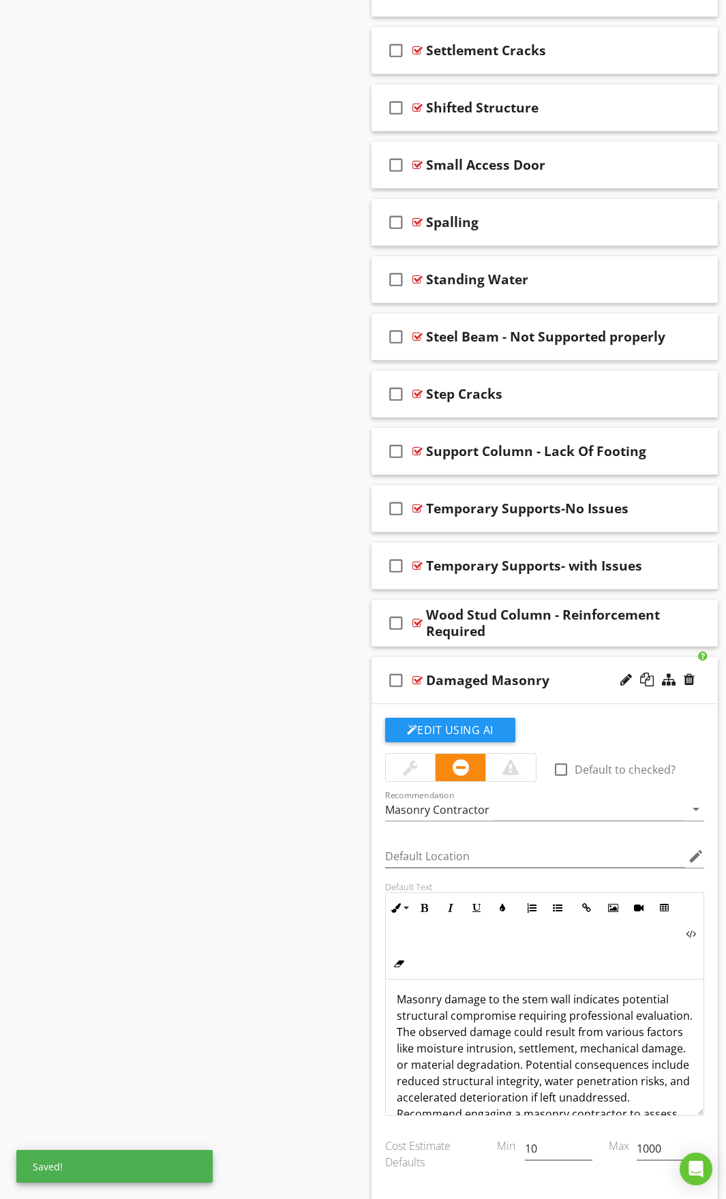
scroll to position [0, 0]
click at [556, 677] on div "Damaged Masonry" at bounding box center [545, 680] width 239 height 16
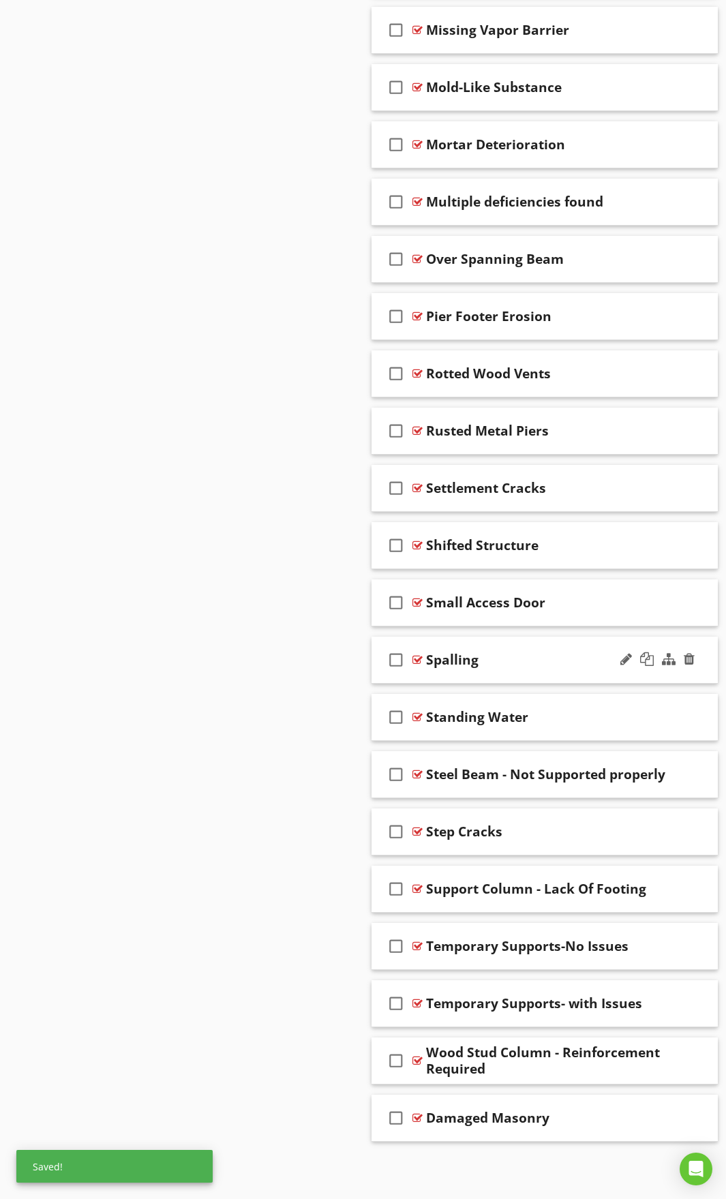
scroll to position [3118, 0]
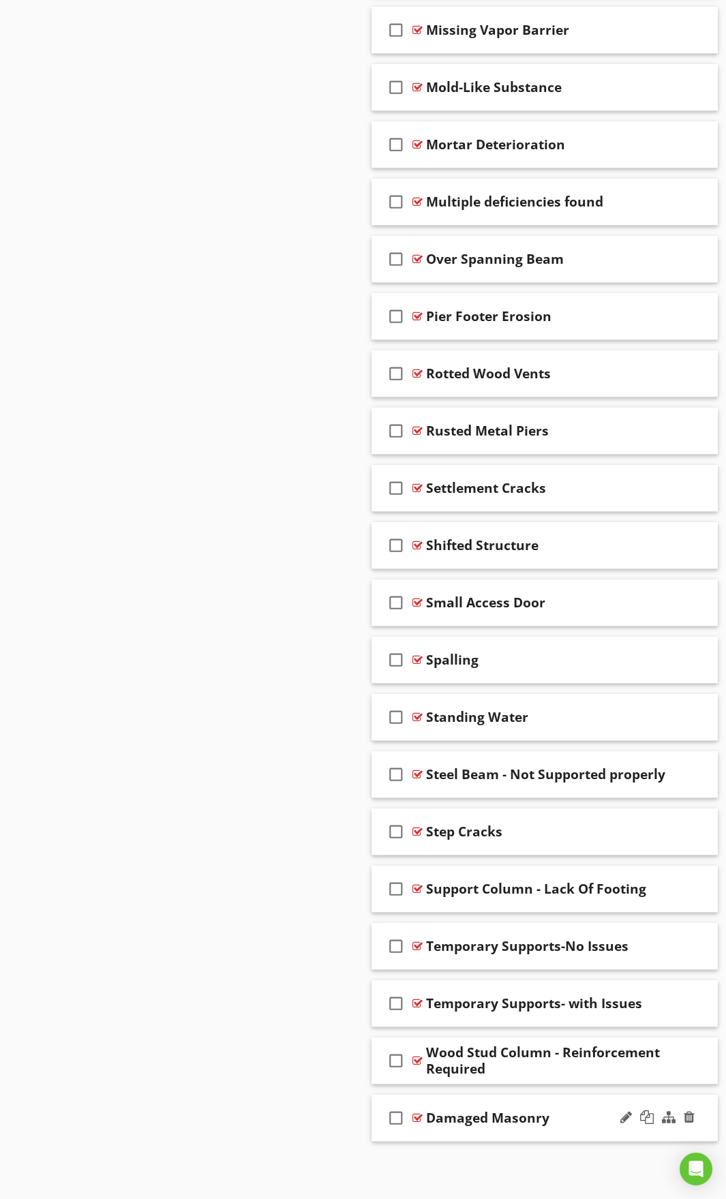
click at [547, 1119] on div "Damaged Masonry" at bounding box center [487, 1117] width 123 height 16
type input "Damaged Masonry - Stem Wall"
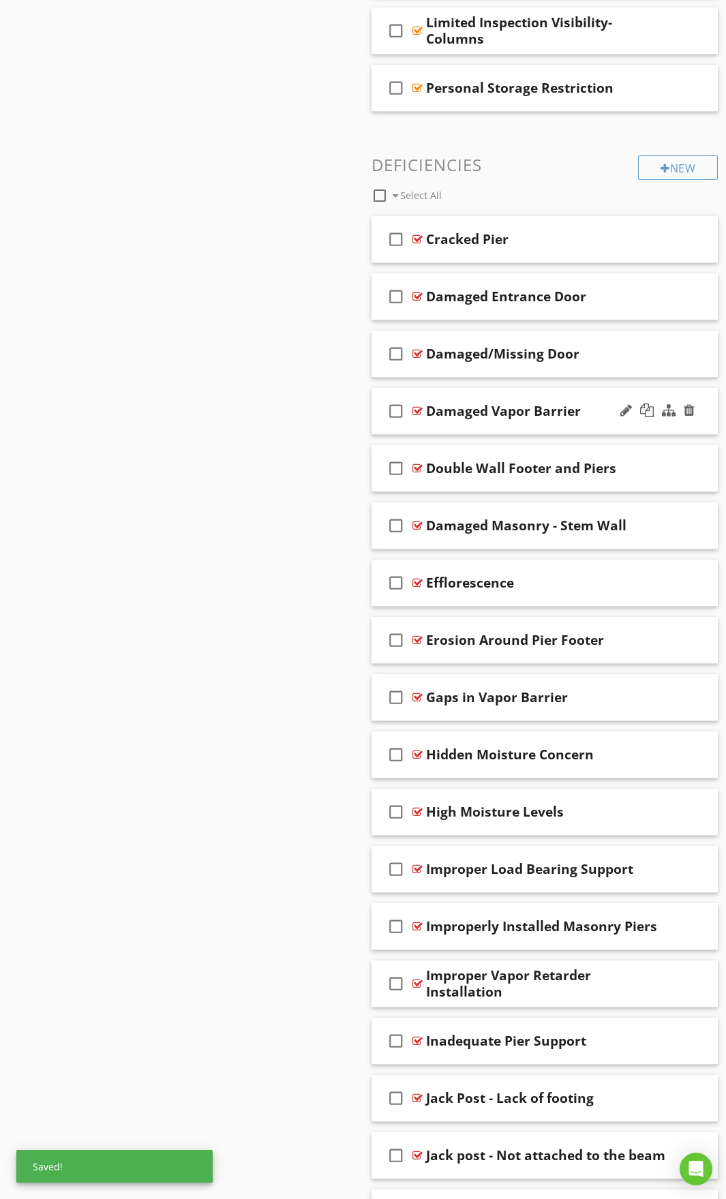
scroll to position [1414, 0]
